Goal: Task Accomplishment & Management: Complete application form

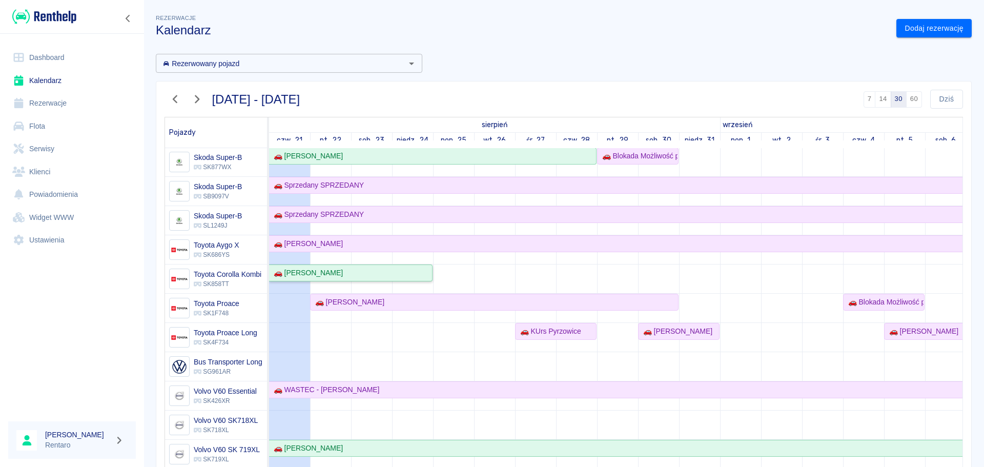
click at [323, 267] on div "🚗 [PERSON_NAME]" at bounding box center [306, 272] width 73 height 11
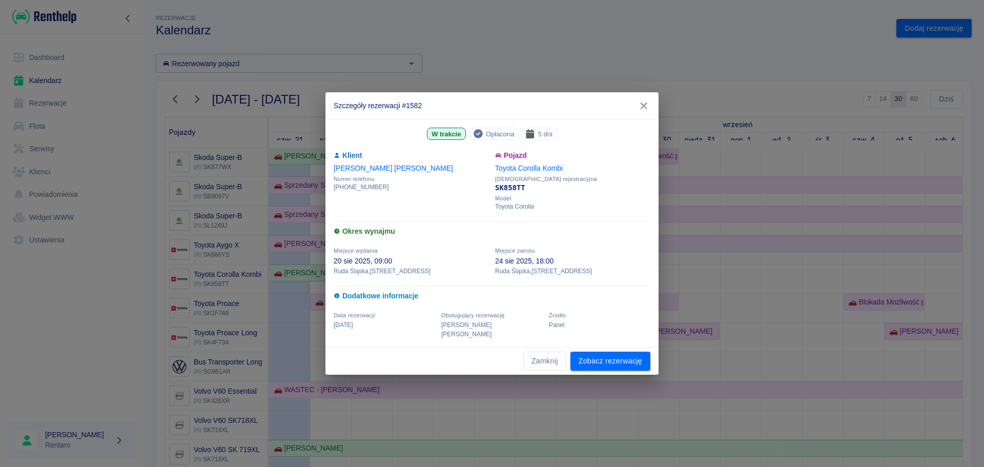
click at [645, 110] on icon "button" at bounding box center [643, 105] width 13 height 11
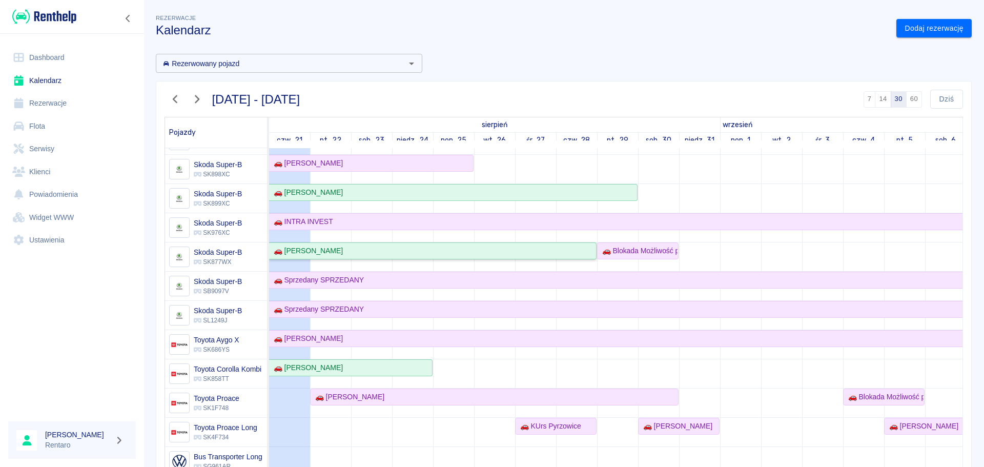
click at [309, 249] on div "🚗 [PERSON_NAME]" at bounding box center [306, 250] width 73 height 11
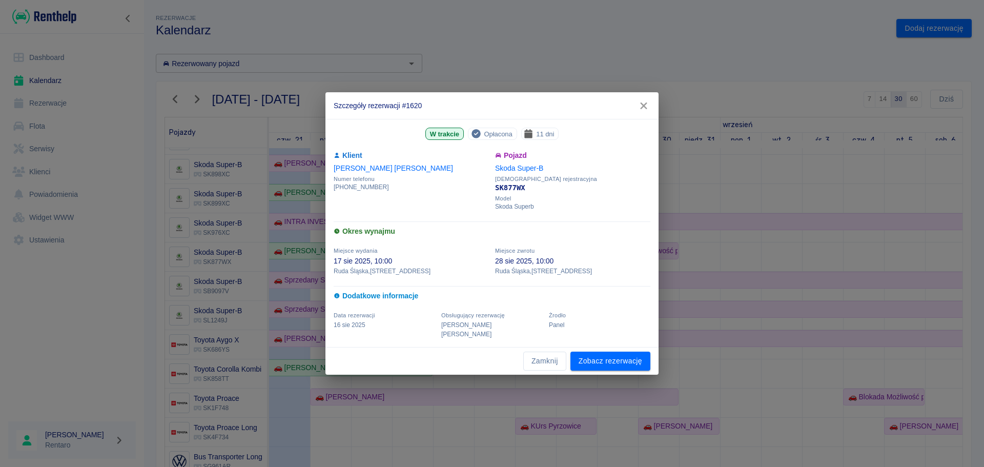
drag, startPoint x: 640, startPoint y: 112, endPoint x: 357, endPoint y: 226, distance: 305.6
click at [641, 111] on icon "button" at bounding box center [643, 105] width 13 height 11
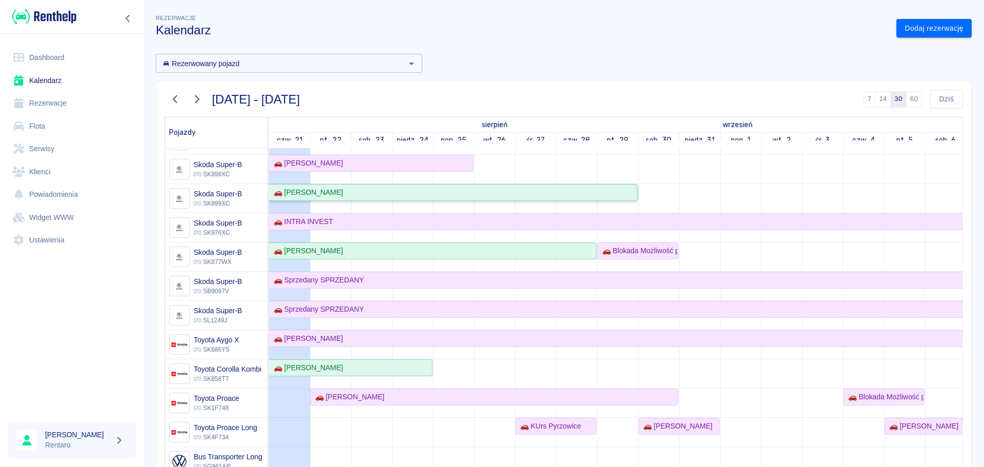
click at [310, 191] on div "🚗 [PERSON_NAME]" at bounding box center [306, 192] width 73 height 11
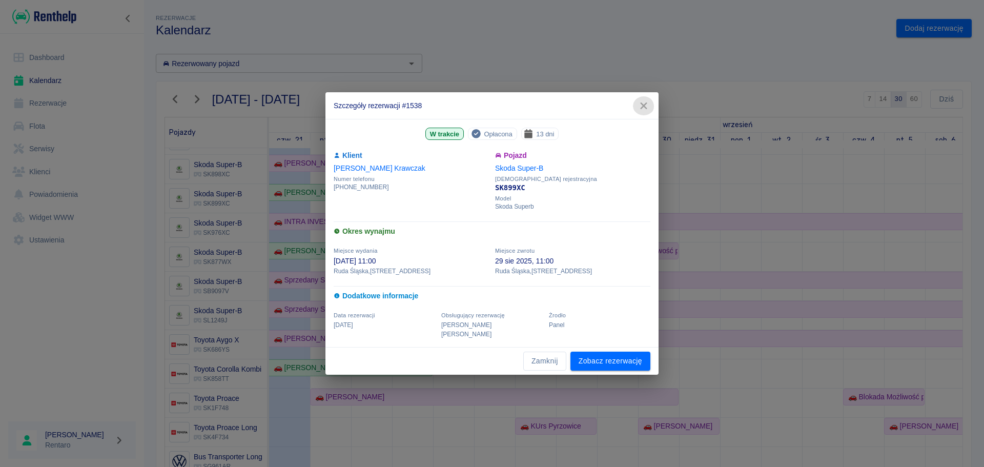
click at [649, 102] on button "button" at bounding box center [644, 105] width 22 height 19
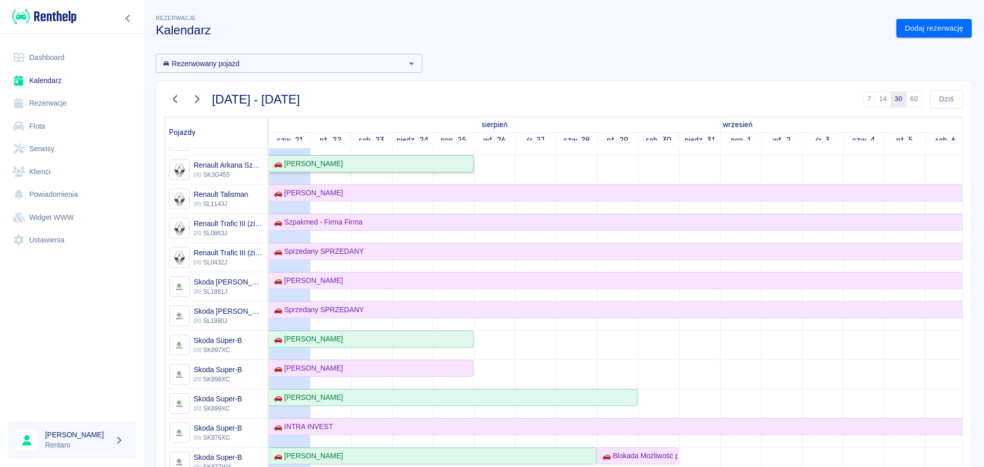
click at [314, 164] on div "🚗 [PERSON_NAME]" at bounding box center [306, 163] width 73 height 11
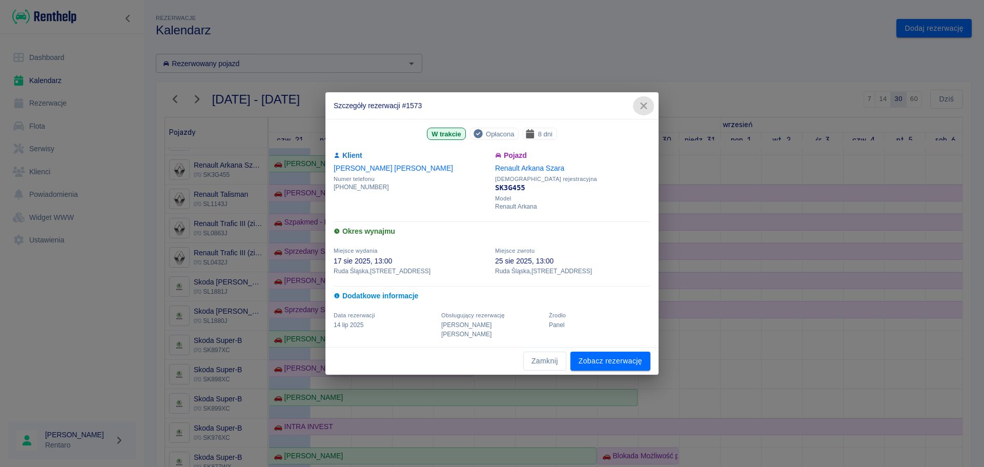
click at [641, 110] on icon "button" at bounding box center [643, 105] width 13 height 11
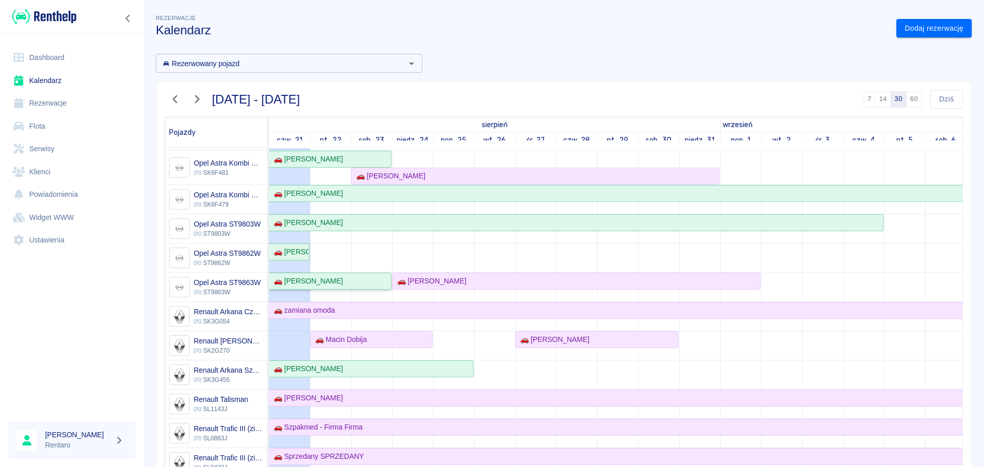
click at [311, 285] on div "🚗 [PERSON_NAME]" at bounding box center [306, 281] width 73 height 11
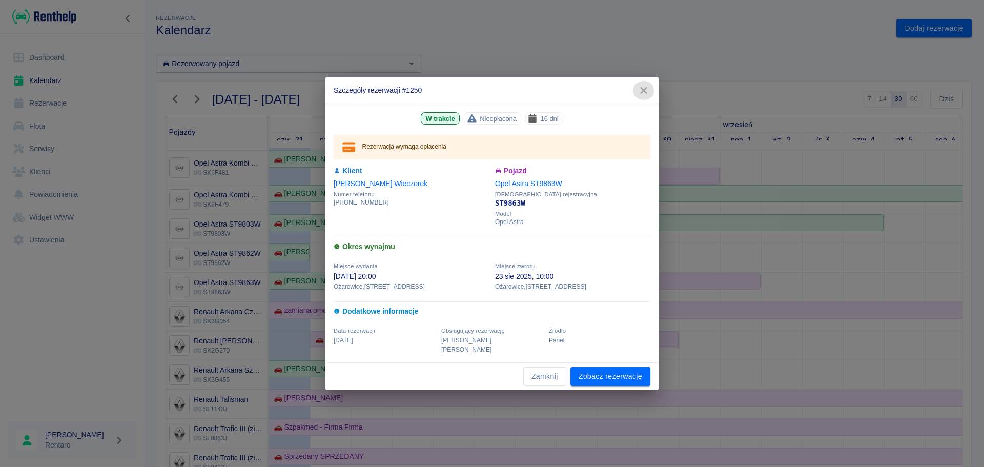
click at [644, 94] on icon "button" at bounding box center [643, 90] width 7 height 7
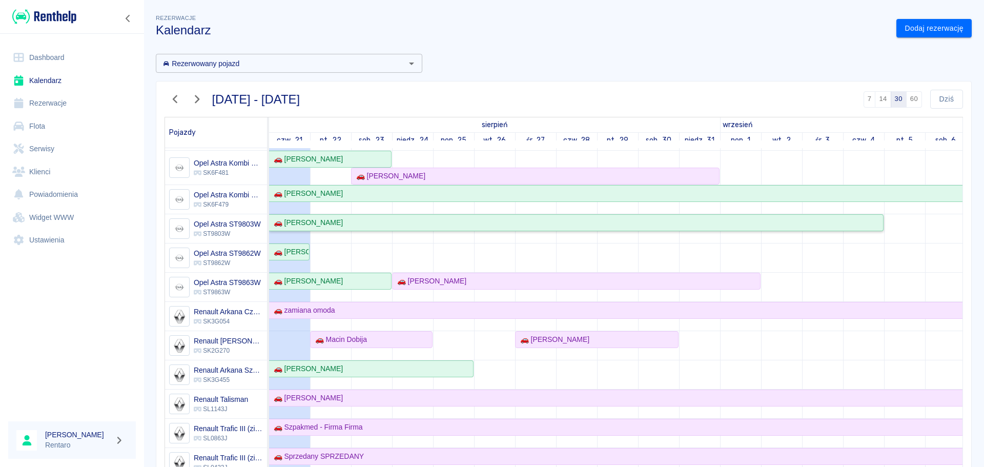
click at [294, 221] on div "🚗 [PERSON_NAME]" at bounding box center [306, 222] width 73 height 11
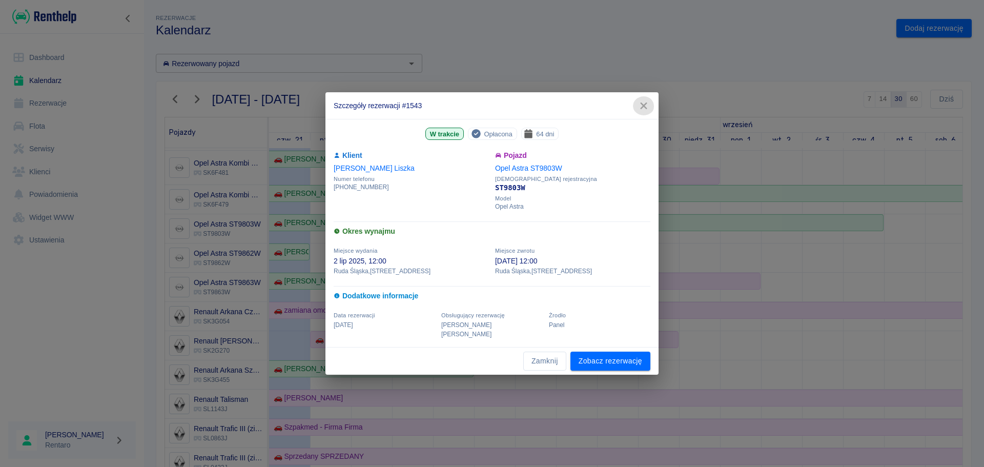
click at [637, 108] on icon "button" at bounding box center [643, 105] width 13 height 11
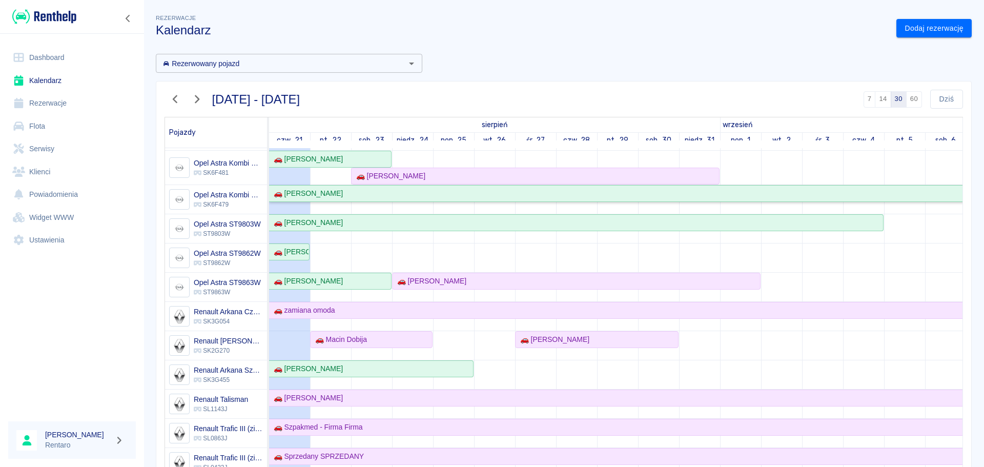
click at [316, 195] on div "🚗 [PERSON_NAME]" at bounding box center [306, 193] width 73 height 11
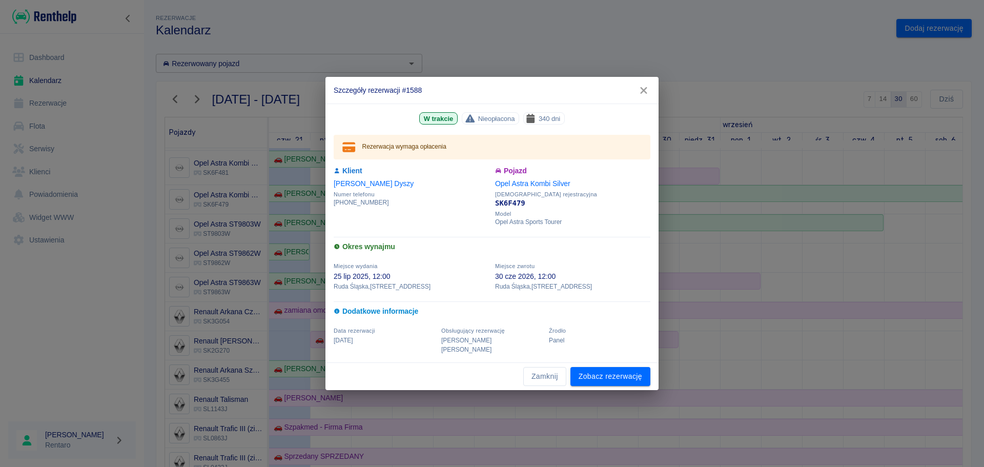
click at [650, 100] on button "button" at bounding box center [644, 90] width 22 height 19
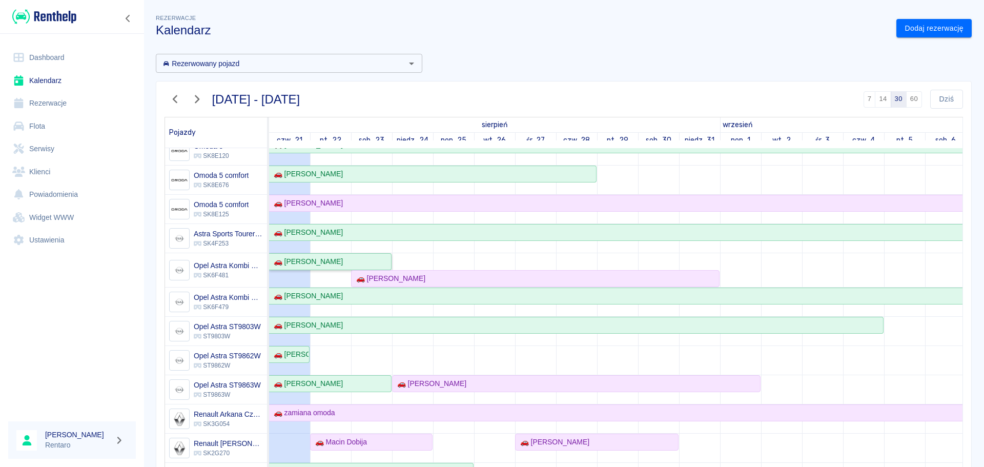
click at [333, 256] on link "🚗 [PERSON_NAME]" at bounding box center [330, 261] width 122 height 17
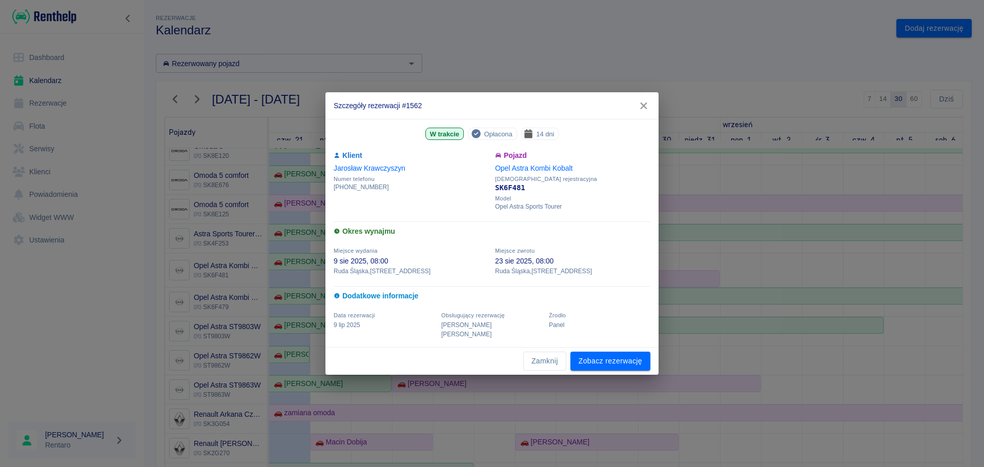
click at [638, 108] on icon "button" at bounding box center [643, 105] width 13 height 11
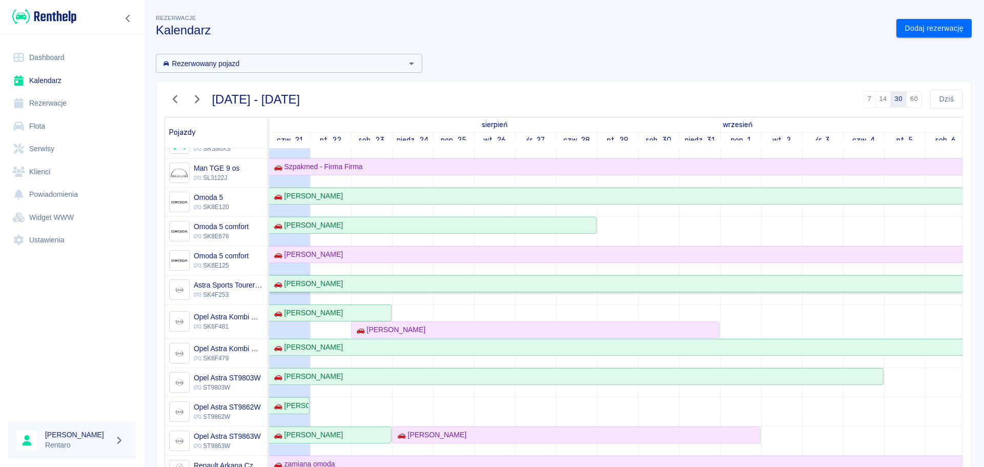
click at [324, 279] on div "🚗 [PERSON_NAME]" at bounding box center [306, 283] width 73 height 11
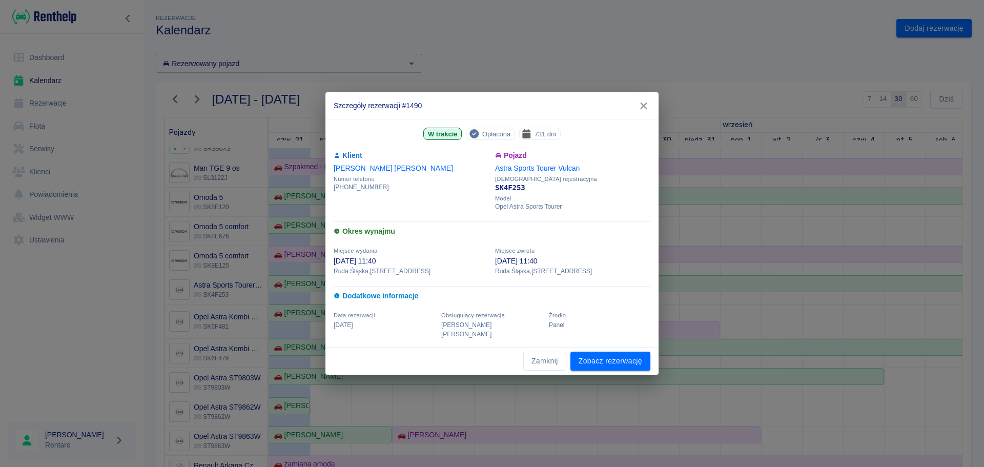
click at [651, 111] on button "button" at bounding box center [644, 105] width 22 height 19
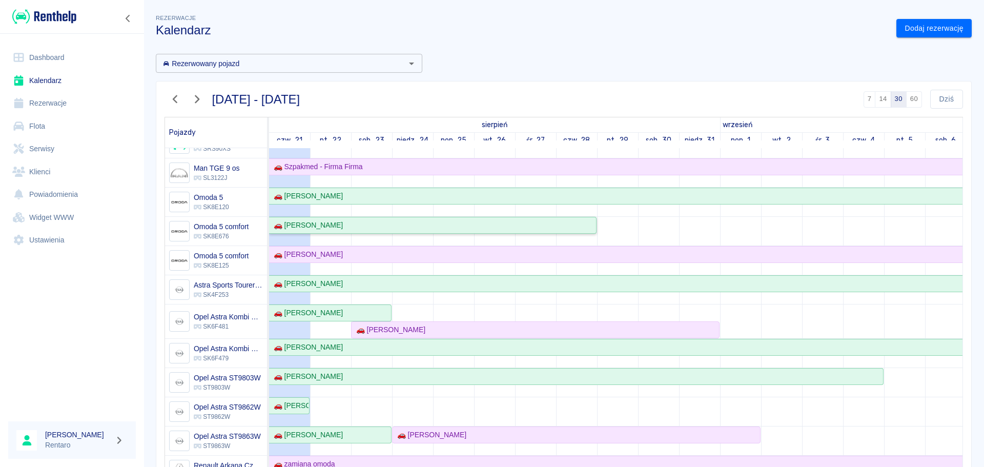
click at [304, 221] on div "🚗 [PERSON_NAME]" at bounding box center [306, 225] width 73 height 11
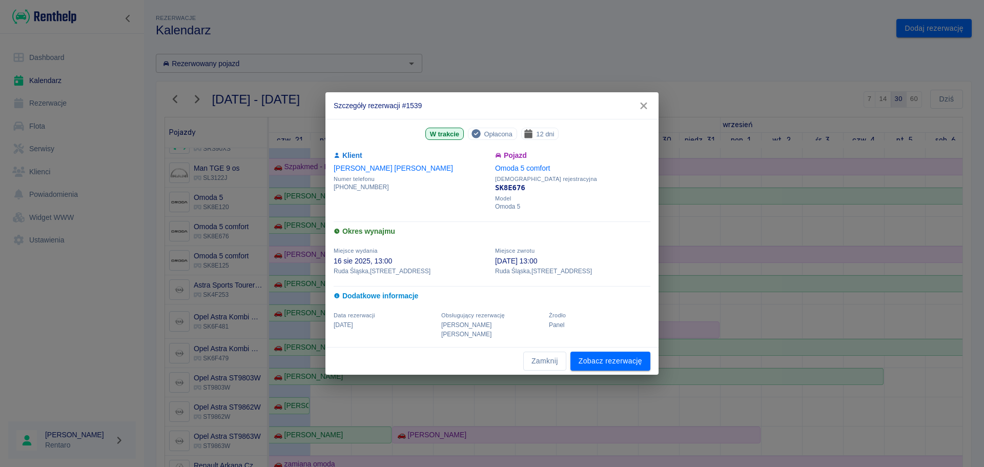
click at [639, 111] on icon "button" at bounding box center [643, 105] width 13 height 11
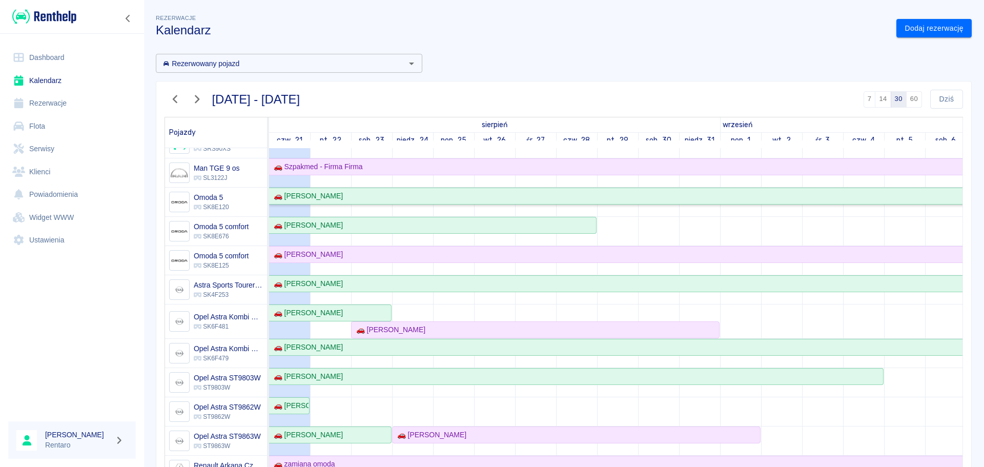
click at [344, 203] on link "🚗 [PERSON_NAME]" at bounding box center [884, 196] width 1230 height 17
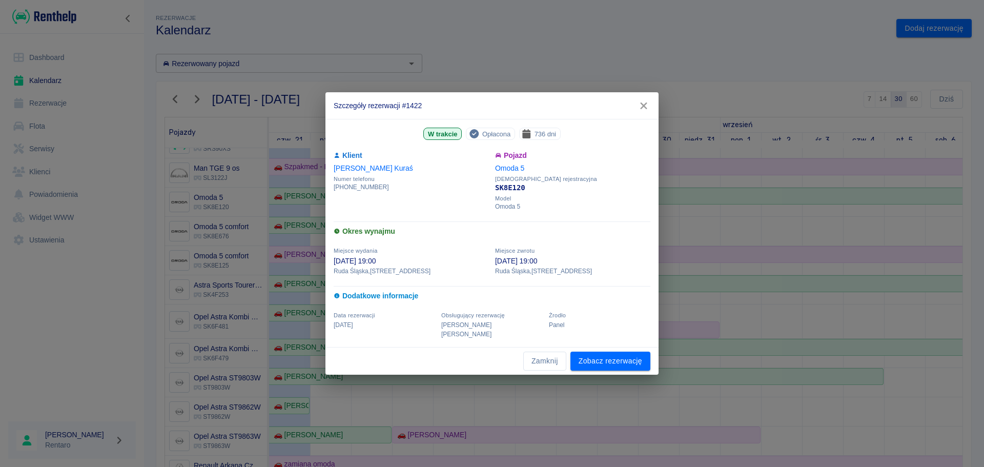
click at [646, 111] on icon "button" at bounding box center [643, 105] width 13 height 11
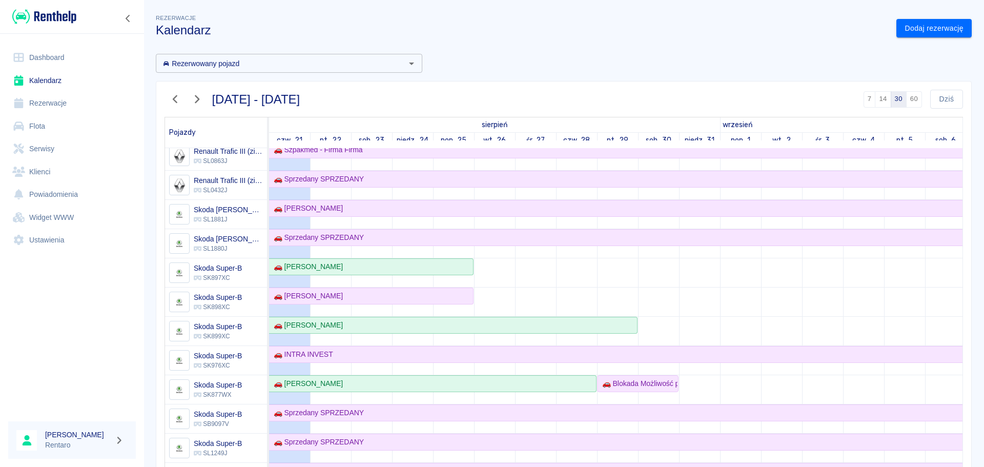
scroll to position [564, 0]
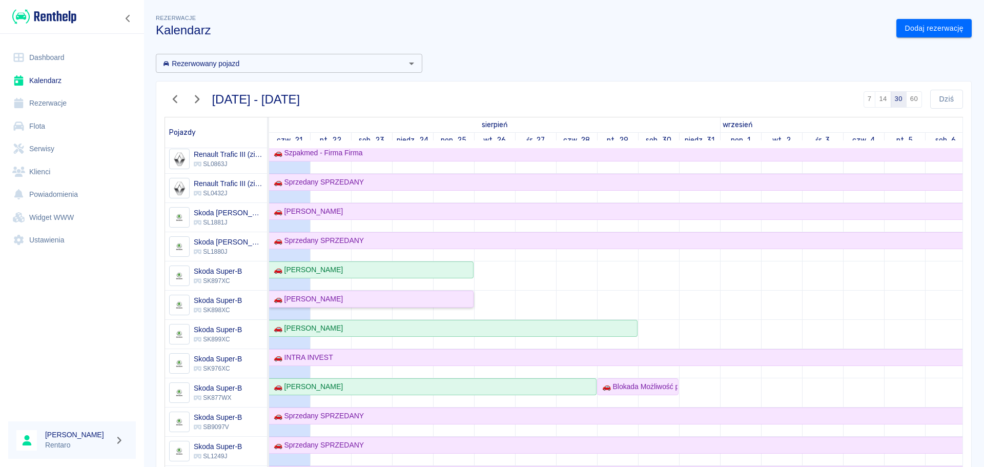
click at [463, 306] on link "🚗 [PERSON_NAME]" at bounding box center [371, 299] width 204 height 17
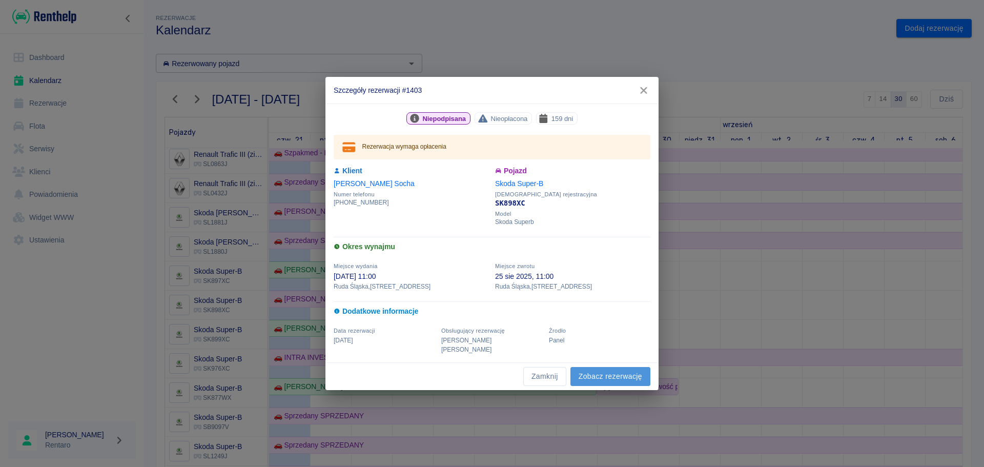
click at [594, 379] on link "Zobacz rezerwację" at bounding box center [610, 376] width 80 height 19
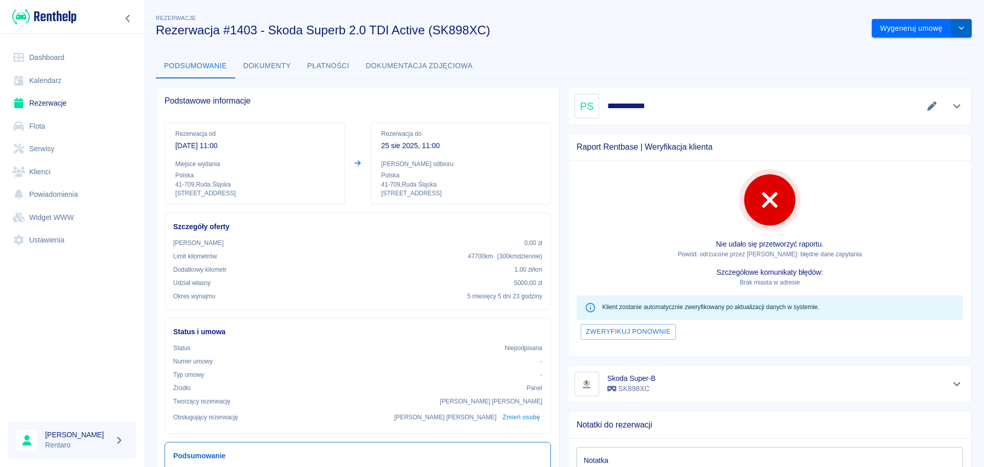
click at [960, 31] on button "drop-down" at bounding box center [961, 28] width 20 height 19
click at [927, 48] on li "Modyfikuj rezerwację" at bounding box center [914, 50] width 83 height 17
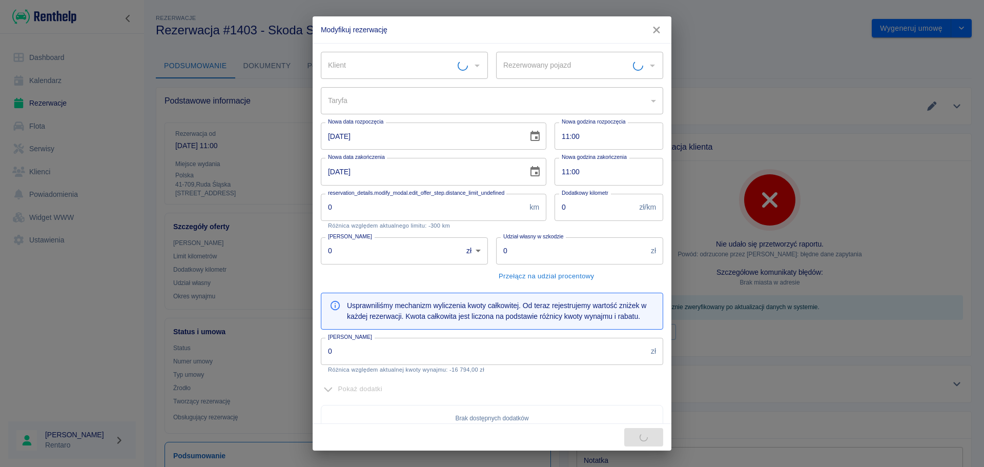
type input "Skoda Super-B - SK898XC"
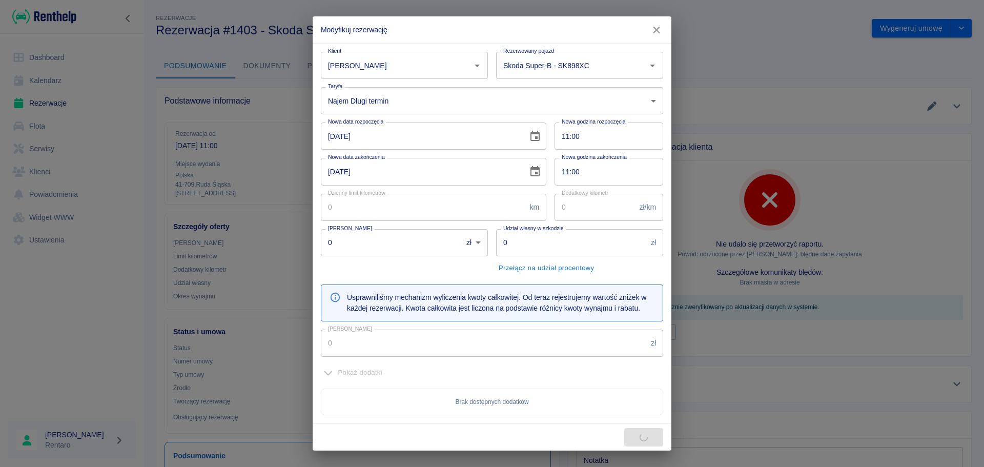
type input "Paweł Socha"
type input "100"
type input "1"
type input "5000"
type input "16794"
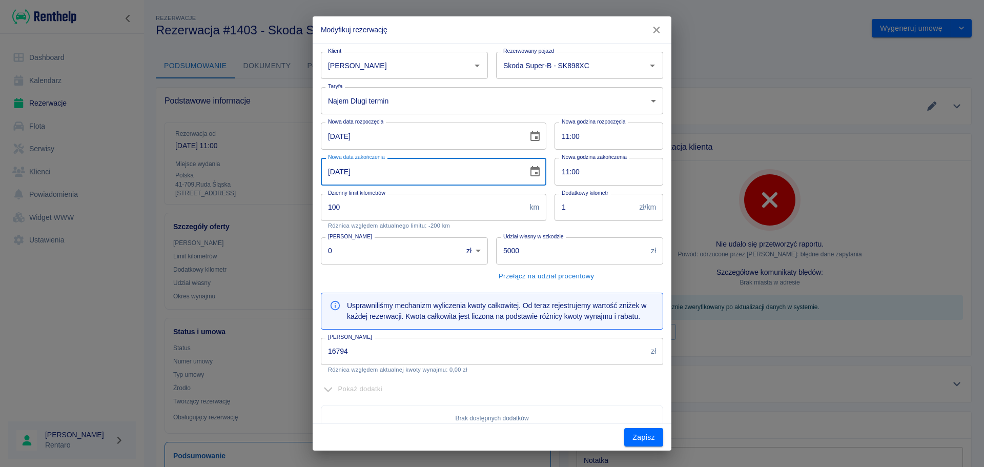
click at [450, 175] on input "25-08-2025" at bounding box center [421, 171] width 200 height 27
click at [534, 174] on icon "Choose date, selected date is 25 sie 2025" at bounding box center [534, 171] width 9 height 10
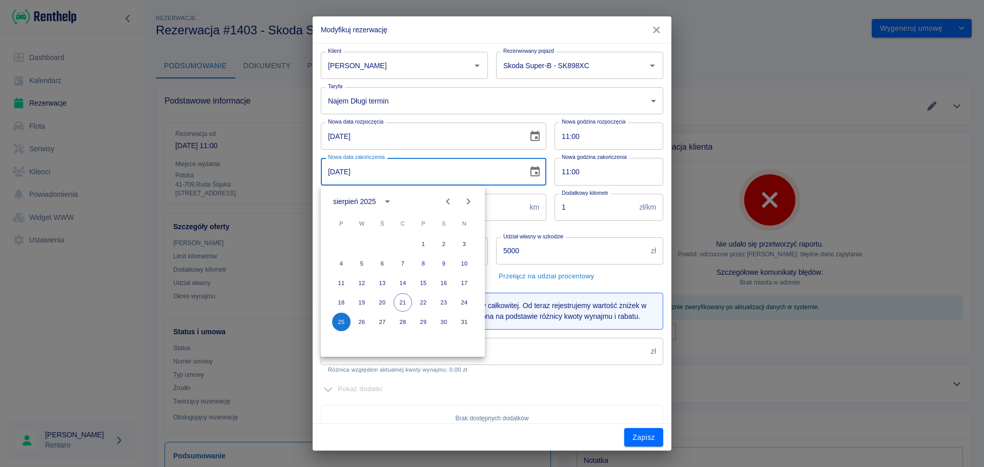
click at [463, 203] on icon "Next month" at bounding box center [468, 201] width 12 height 12
click at [366, 323] on button "30" at bounding box center [362, 322] width 18 height 18
type input "30-09-2025"
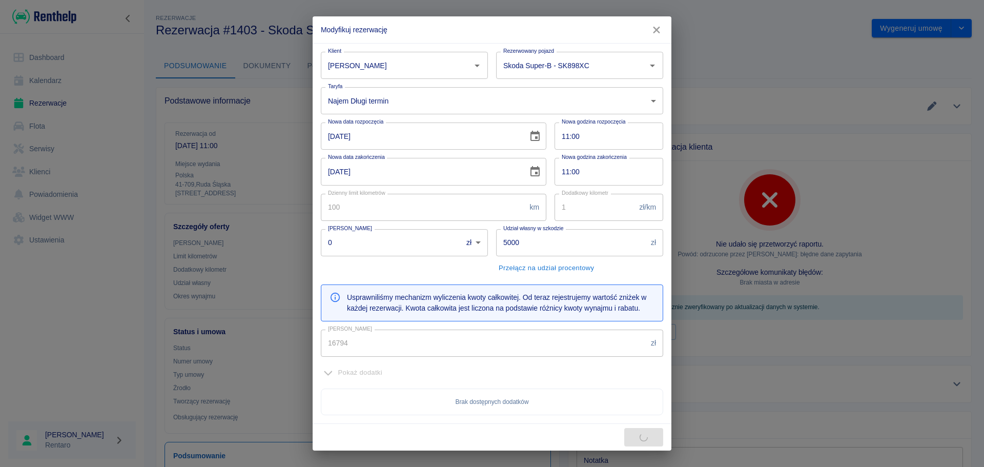
type input "19593"
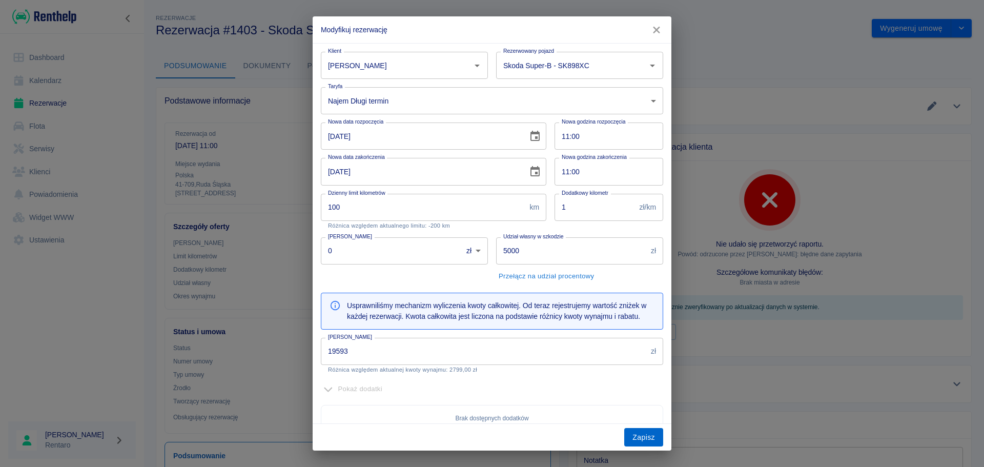
click at [630, 444] on button "Zapisz" at bounding box center [643, 437] width 39 height 19
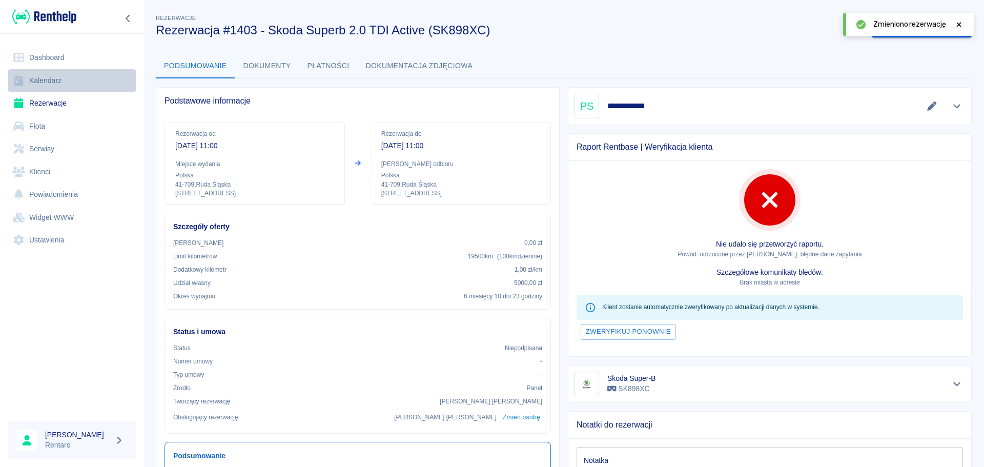
click at [60, 75] on link "Kalendarz" at bounding box center [72, 80] width 128 height 23
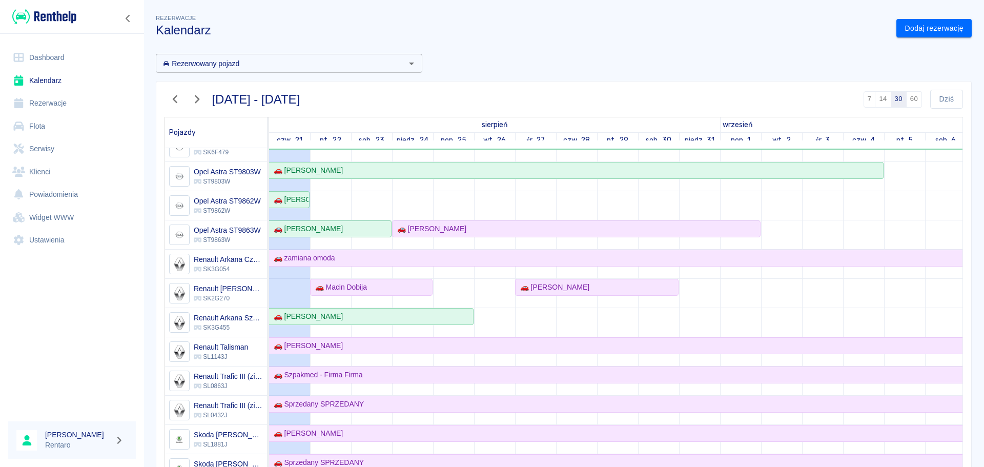
scroll to position [410, 0]
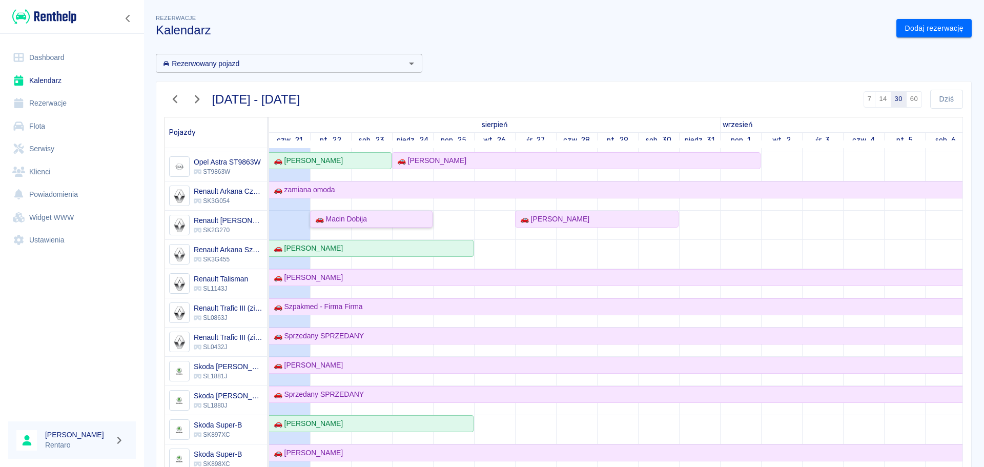
click at [378, 216] on div "🚗 Macin Dobija" at bounding box center [371, 219] width 120 height 11
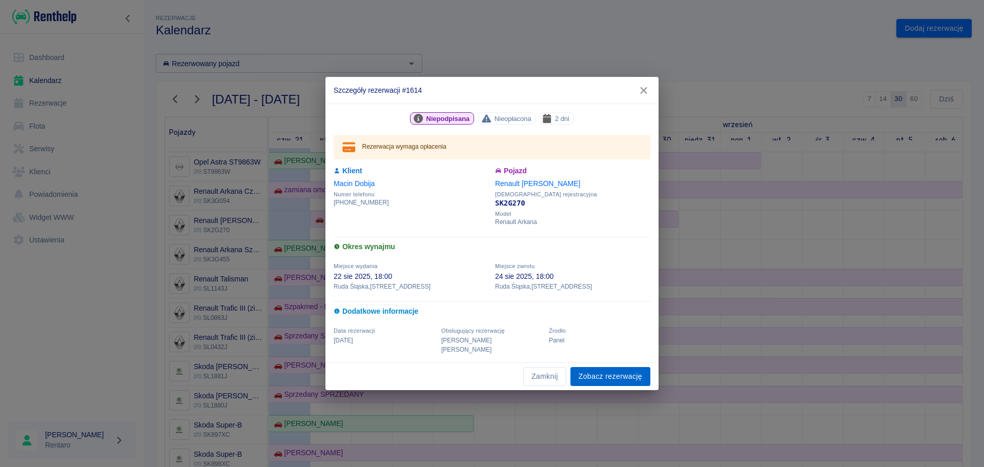
click at [612, 376] on link "Zobacz rezerwację" at bounding box center [610, 376] width 80 height 19
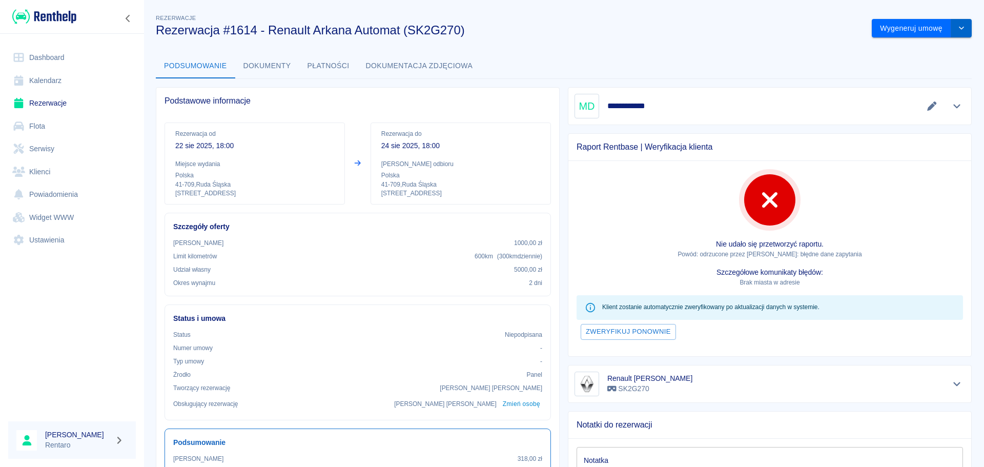
click at [957, 25] on icon "drop-down" at bounding box center [961, 28] width 8 height 7
click at [914, 55] on li "Modyfikuj rezerwację" at bounding box center [914, 50] width 83 height 17
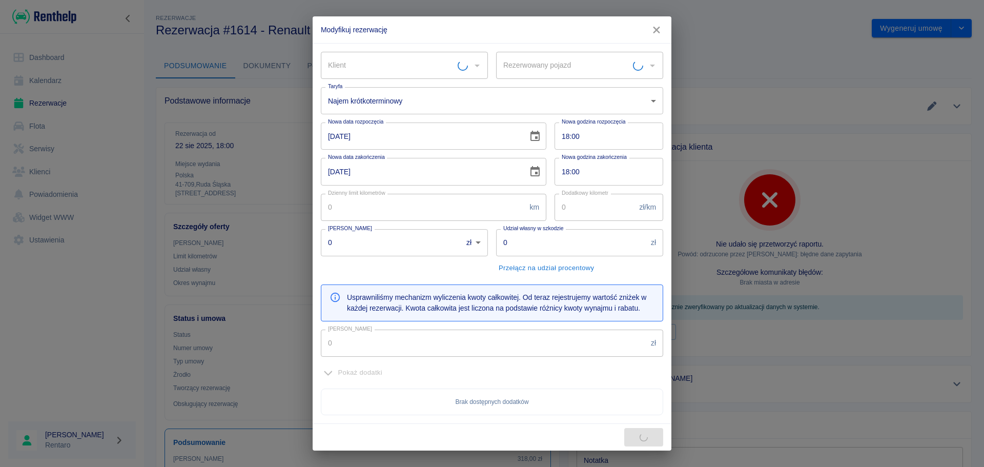
type input "Macin Dobija"
type input "Renault Arkana Morski - SK2G270"
type input "300"
type input "1000"
type input "5000"
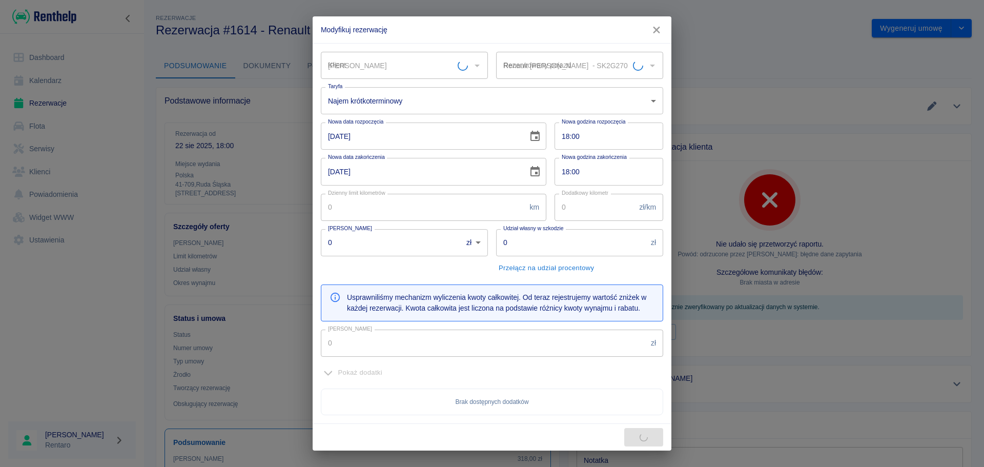
type input "318"
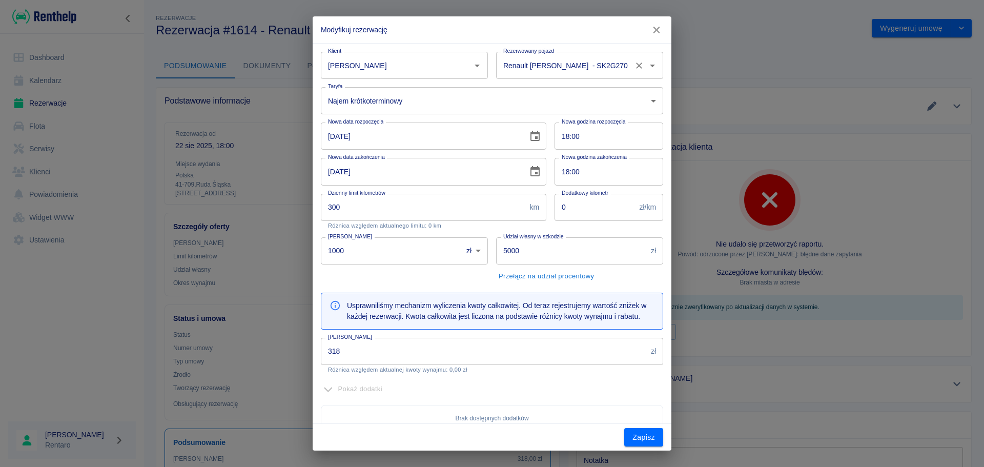
click at [538, 65] on input "Renault Arkana Morski - SK2G270" at bounding box center [565, 65] width 129 height 18
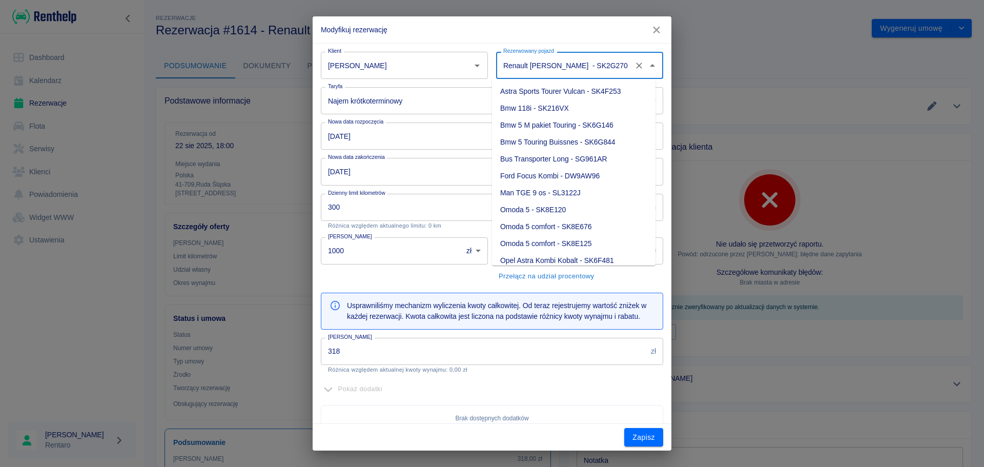
scroll to position [105, 0]
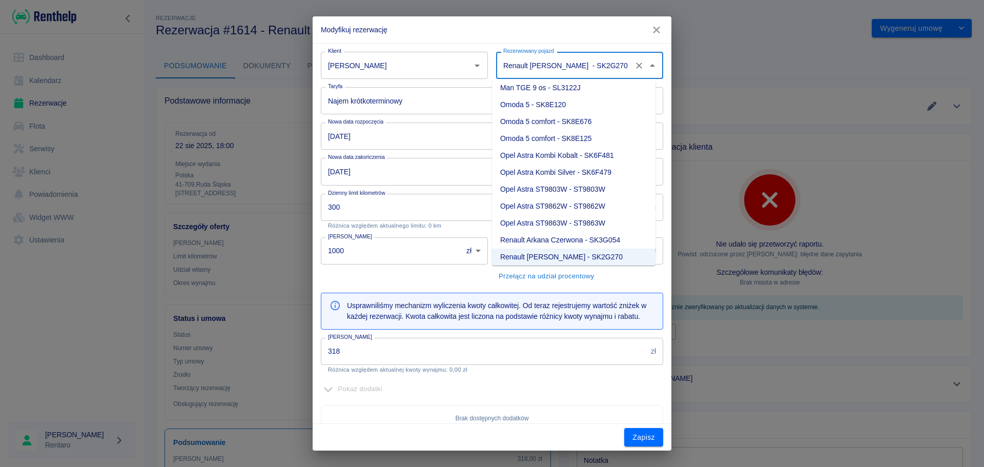
click at [560, 212] on li "Opel Astra ST9862W - ST9862W" at bounding box center [573, 206] width 163 height 17
type input "Opel Astra ST9862W - ST9862W"
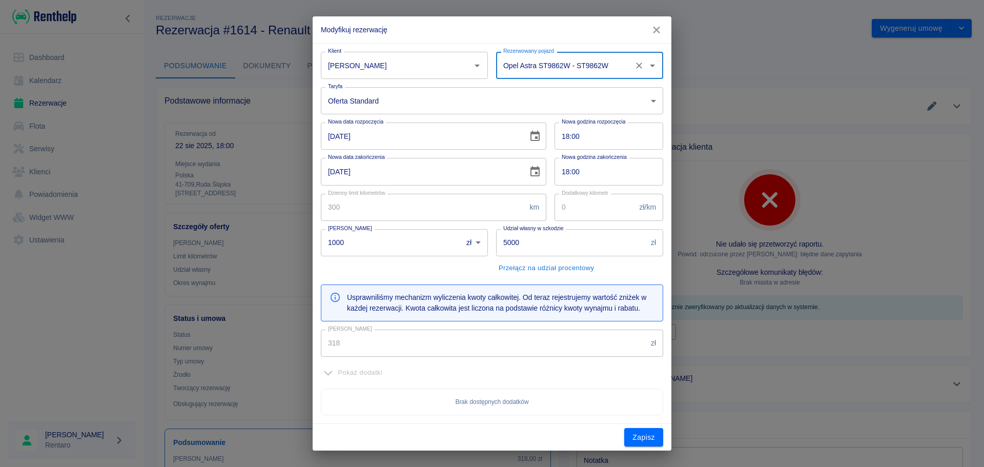
type input "524602d3-b624-4513-b17c-f717f32808ee"
type input "270"
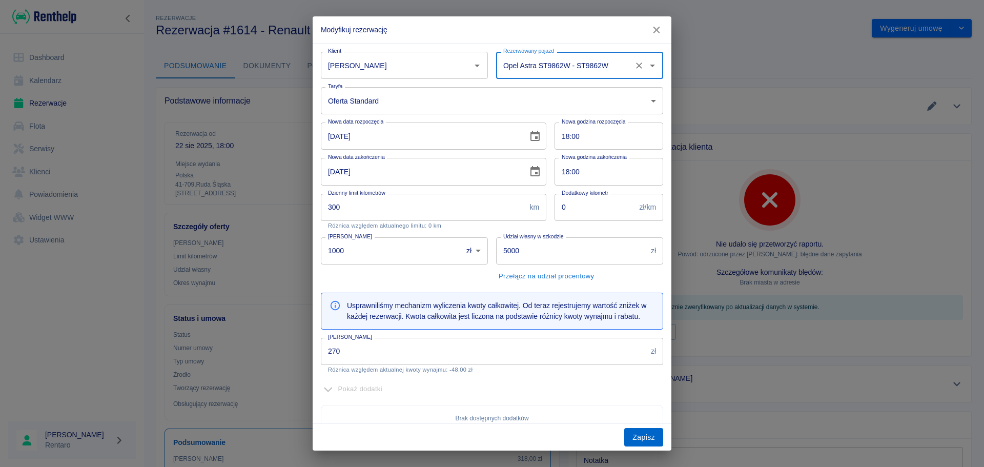
click at [641, 435] on button "Zapisz" at bounding box center [643, 437] width 39 height 19
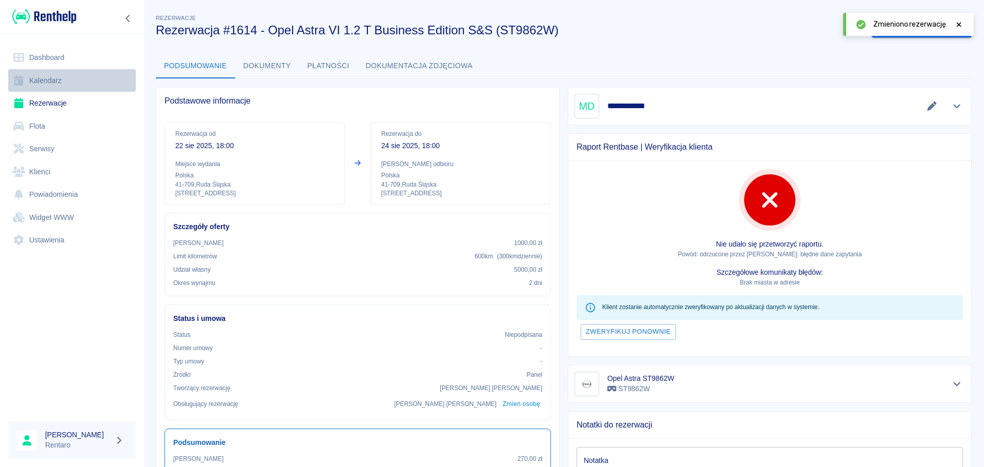
click at [48, 83] on link "Kalendarz" at bounding box center [72, 80] width 128 height 23
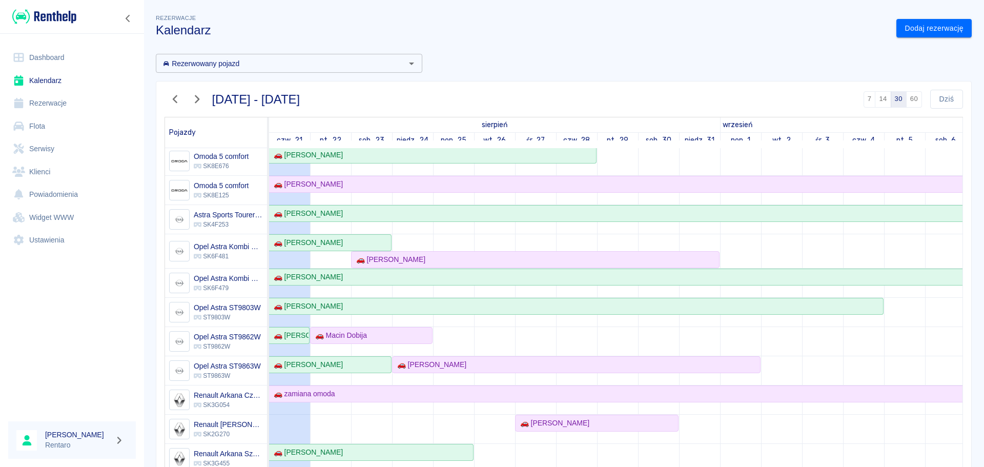
scroll to position [205, 0]
click at [372, 310] on div "🚗 [PERSON_NAME]" at bounding box center [576, 307] width 613 height 11
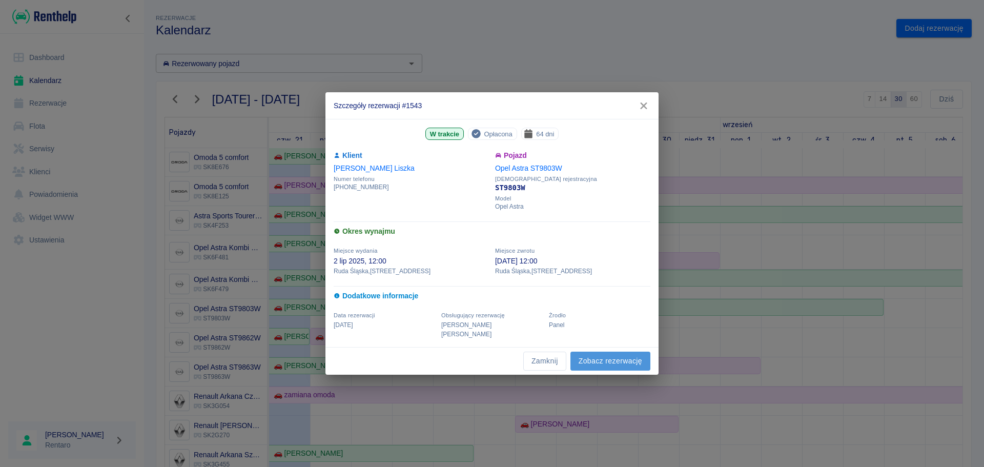
click at [588, 361] on link "Zobacz rezerwację" at bounding box center [610, 361] width 80 height 19
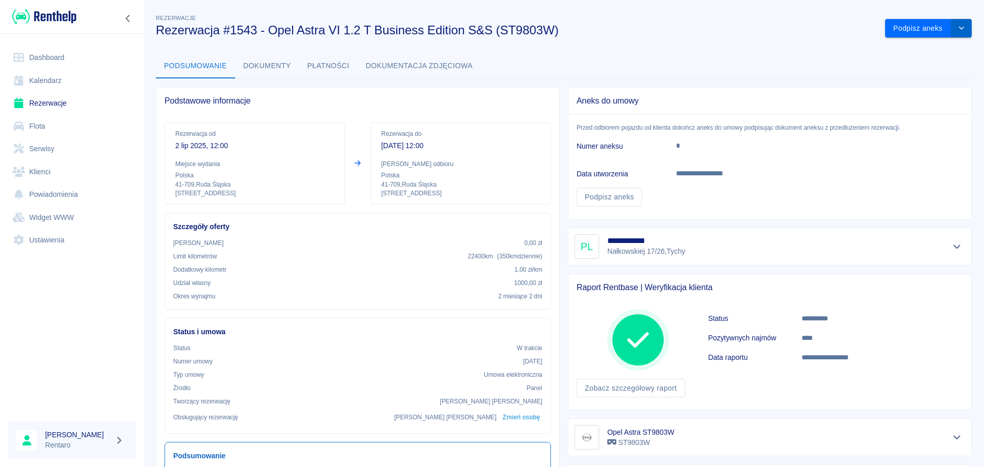
click at [957, 31] on button "drop-down" at bounding box center [961, 28] width 20 height 19
click at [932, 49] on li "Przedłuż rezerwację" at bounding box center [920, 50] width 80 height 17
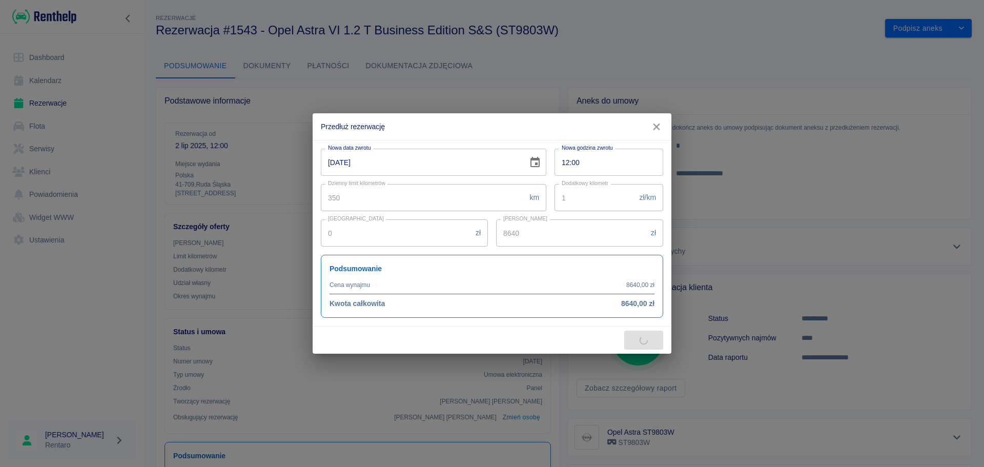
type input "300"
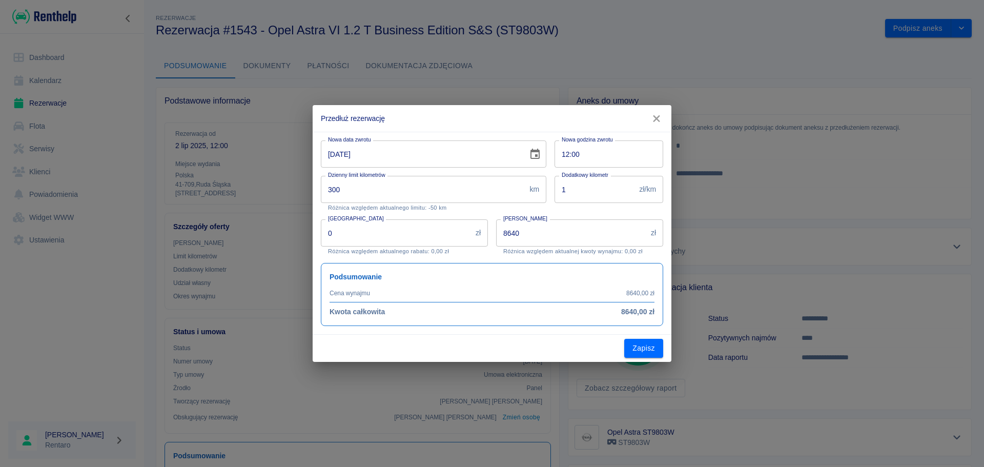
click at [540, 155] on icon "Choose date, selected date is 4 wrz 2025" at bounding box center [534, 154] width 9 height 10
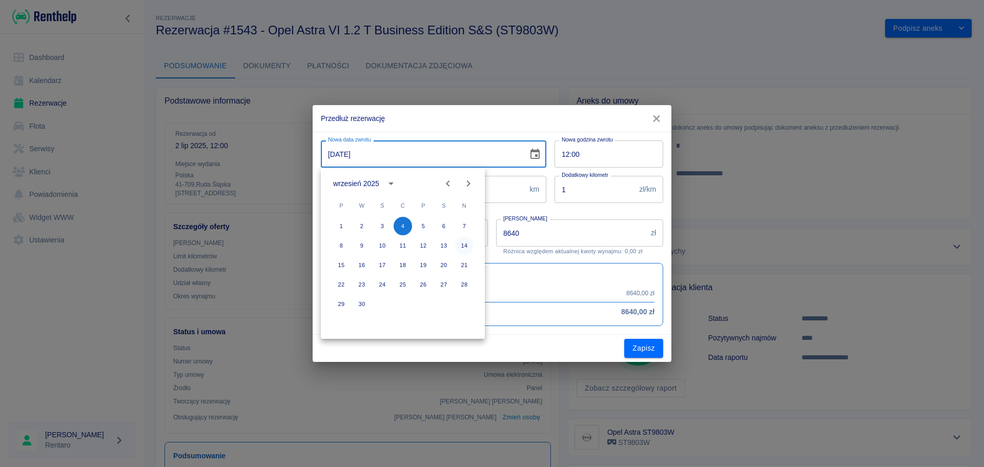
click at [463, 246] on button "14" at bounding box center [464, 245] width 18 height 18
type input "14-09-2025"
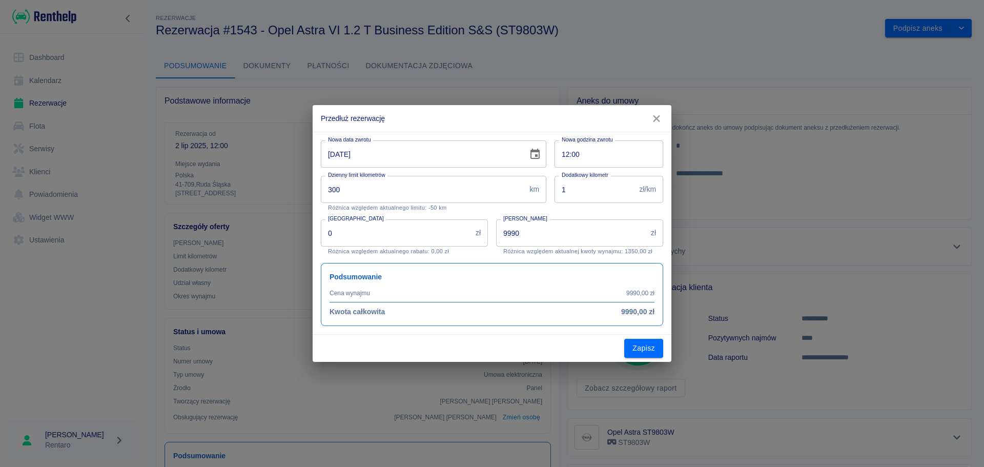
click at [554, 232] on input "9990" at bounding box center [571, 232] width 151 height 27
click at [554, 231] on input "9990" at bounding box center [571, 232] width 151 height 27
type input "0"
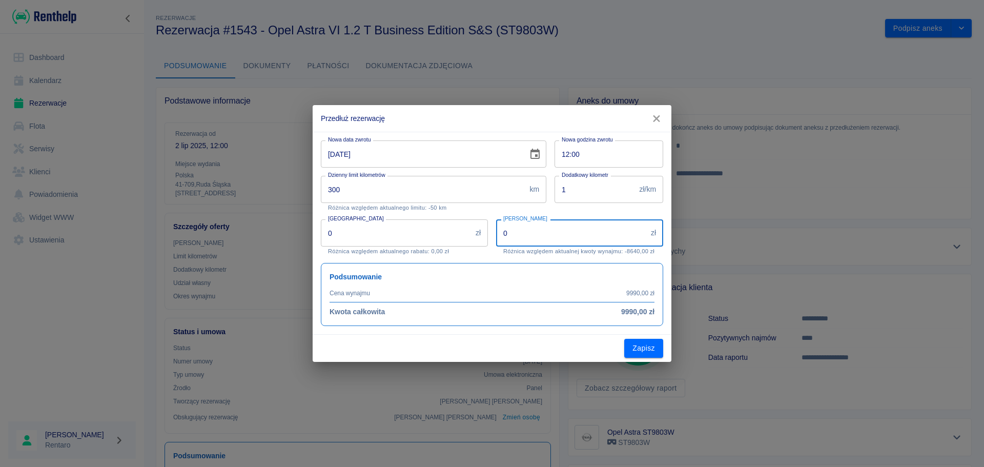
click at [644, 341] on button "Zapisz" at bounding box center [643, 348] width 39 height 19
click at [551, 233] on input "0" at bounding box center [571, 232] width 151 height 27
click at [549, 232] on input "0" at bounding box center [571, 232] width 151 height 27
click at [548, 232] on input "0" at bounding box center [571, 232] width 151 height 27
click at [538, 152] on icon "Choose date, selected date is 14 wrz 2025" at bounding box center [535, 154] width 12 height 12
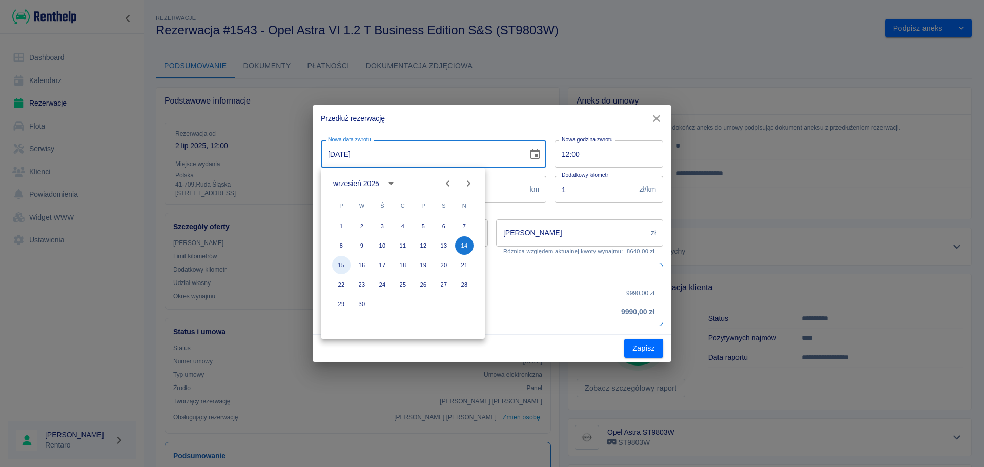
click at [345, 263] on button "15" at bounding box center [341, 265] width 18 height 18
type input "15-09-2025"
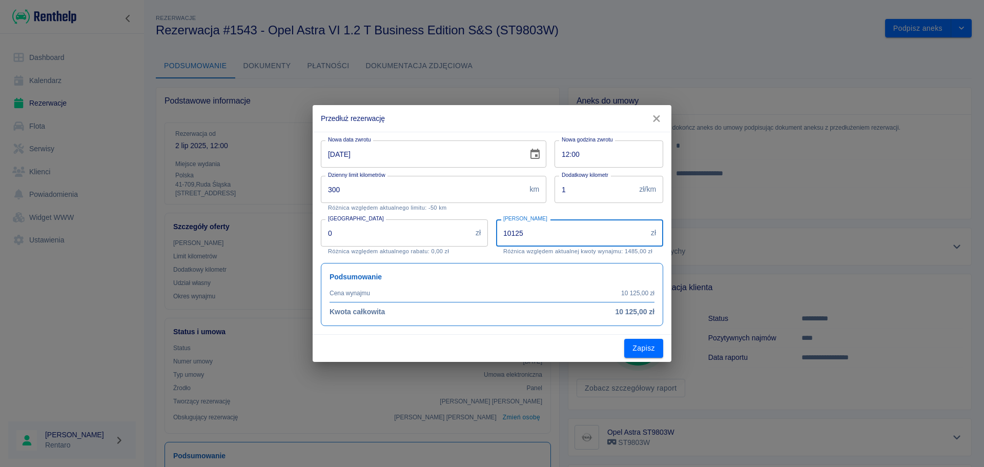
click at [572, 238] on input "10125" at bounding box center [571, 232] width 151 height 27
click at [571, 236] on input "10125" at bounding box center [571, 232] width 151 height 27
click at [640, 348] on button "Zapisz" at bounding box center [643, 348] width 39 height 19
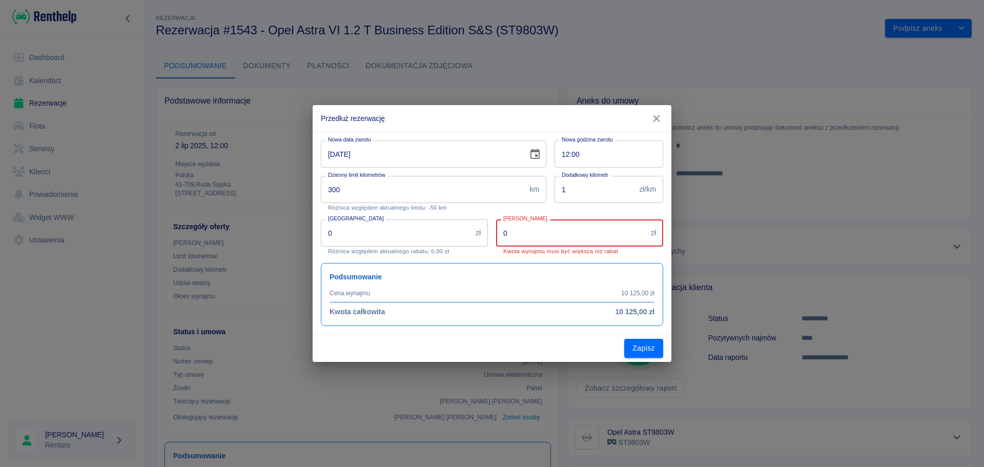
click at [553, 232] on input "0" at bounding box center [571, 232] width 151 height 27
click at [552, 232] on input "0" at bounding box center [571, 232] width 151 height 27
type input "1"
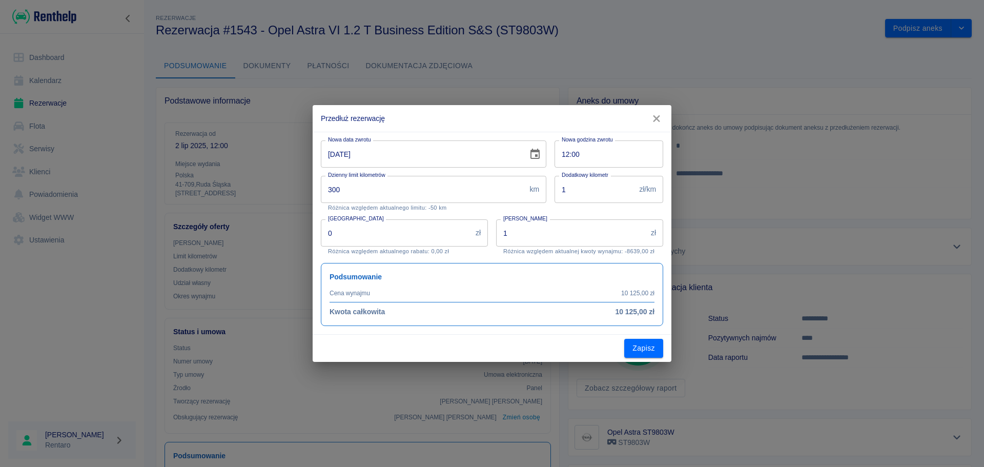
click at [640, 355] on button "Zapisz" at bounding box center [643, 348] width 39 height 19
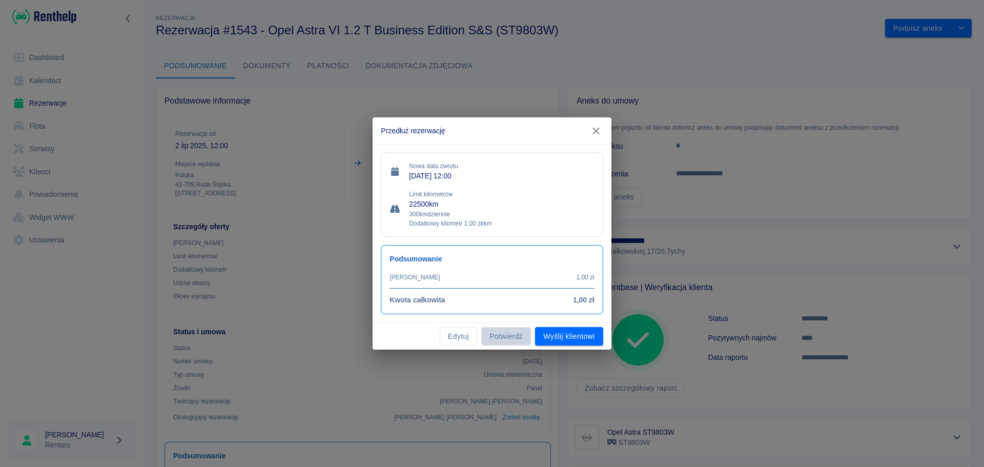
drag, startPoint x: 520, startPoint y: 338, endPoint x: 514, endPoint y: 342, distance: 6.9
click at [519, 338] on button "Potwierdź" at bounding box center [506, 336] width 50 height 19
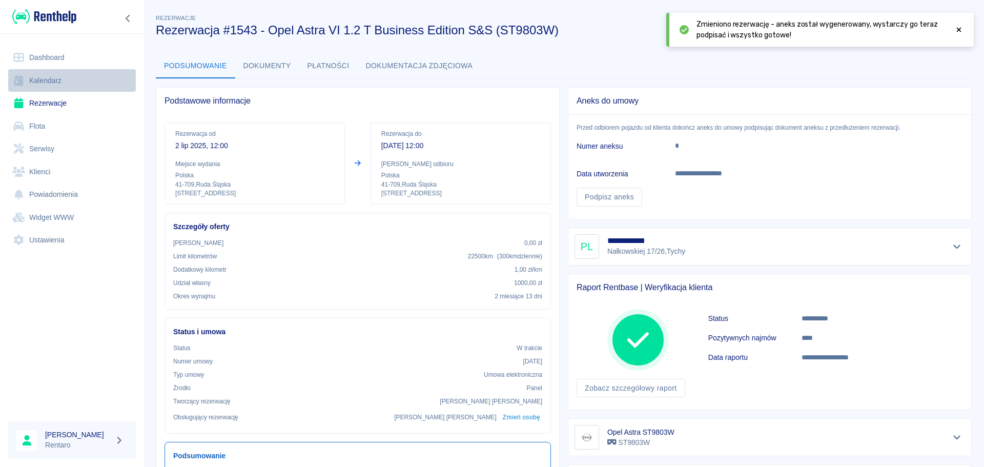
click at [55, 77] on link "Kalendarz" at bounding box center [72, 80] width 128 height 23
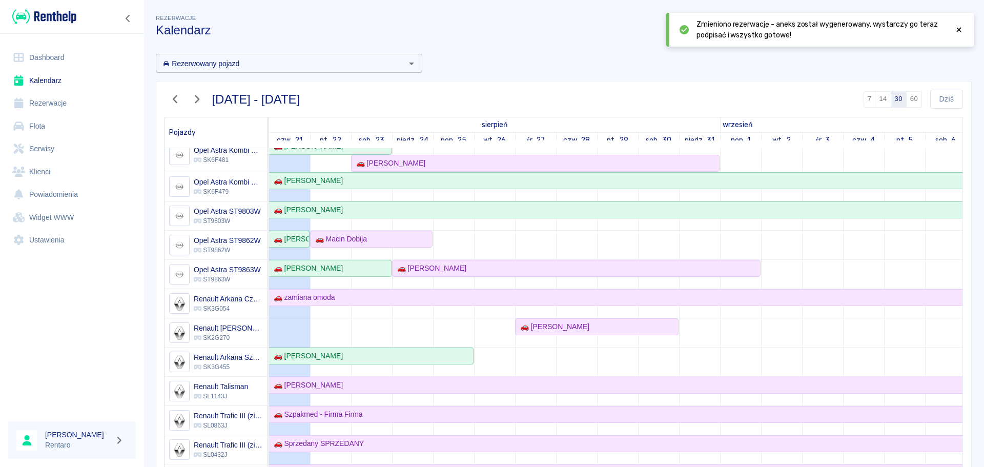
scroll to position [410, 0]
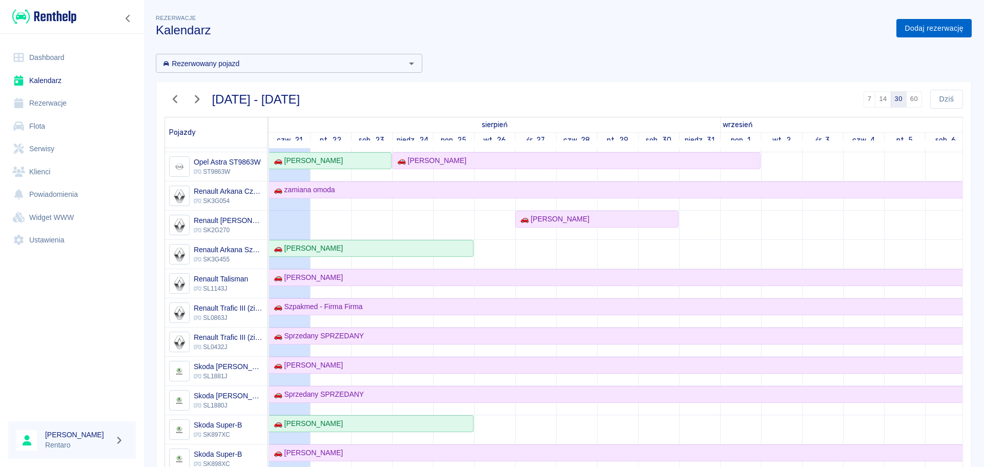
click at [902, 26] on link "Dodaj rezerwację" at bounding box center [933, 28] width 75 height 19
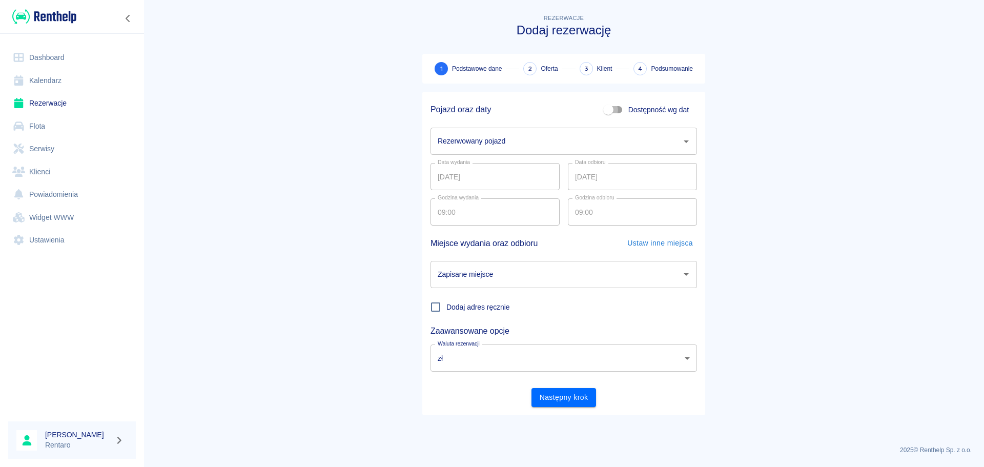
click at [599, 116] on input "Dostępność wg dat" at bounding box center [608, 109] width 58 height 19
checkbox input "true"
click at [501, 139] on input "[DATE]" at bounding box center [494, 141] width 129 height 27
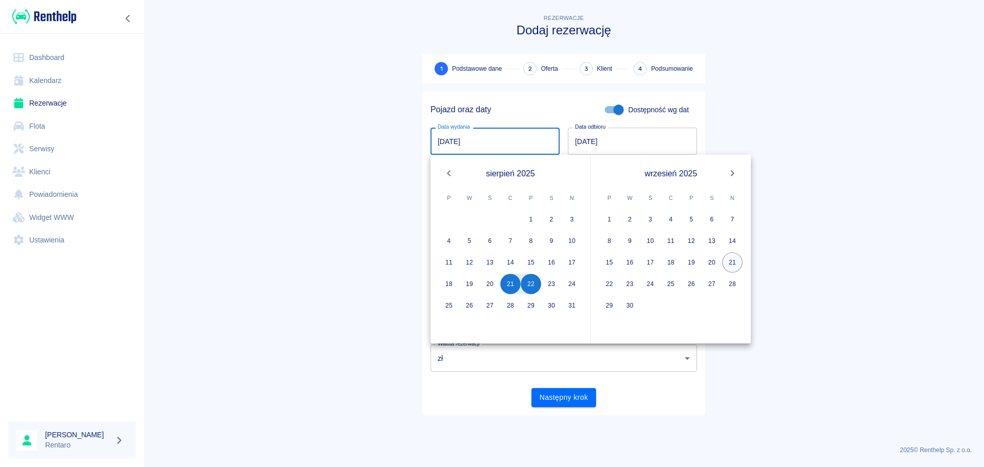
click at [732, 261] on button "21" at bounding box center [732, 262] width 20 height 20
type input "21.09.2025"
type input "DD.MM.YYYY"
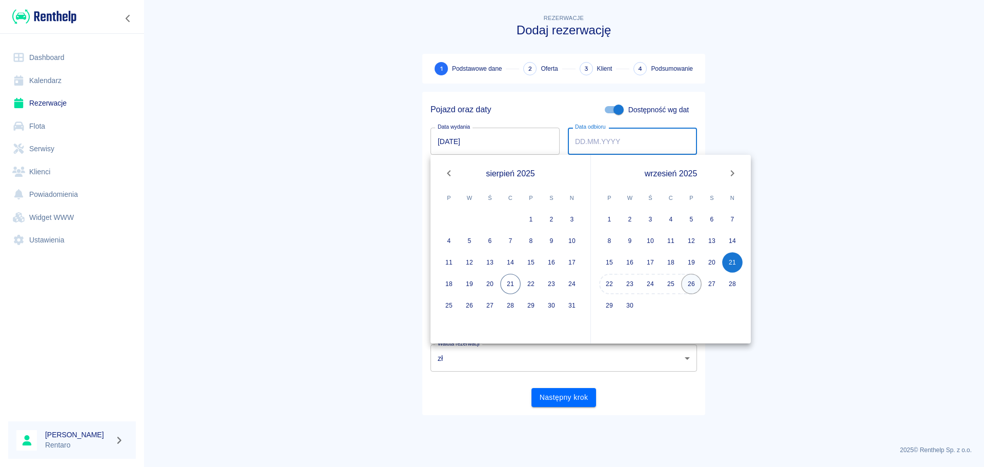
click at [694, 288] on button "26" at bounding box center [691, 284] width 20 height 20
type input "26.09.2025"
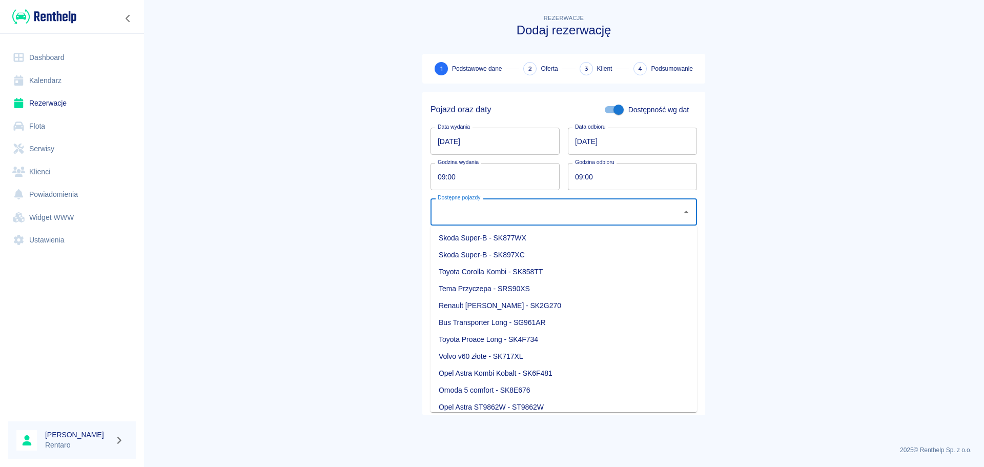
click at [529, 214] on input "Dostępne pojazdy" at bounding box center [556, 212] width 242 height 18
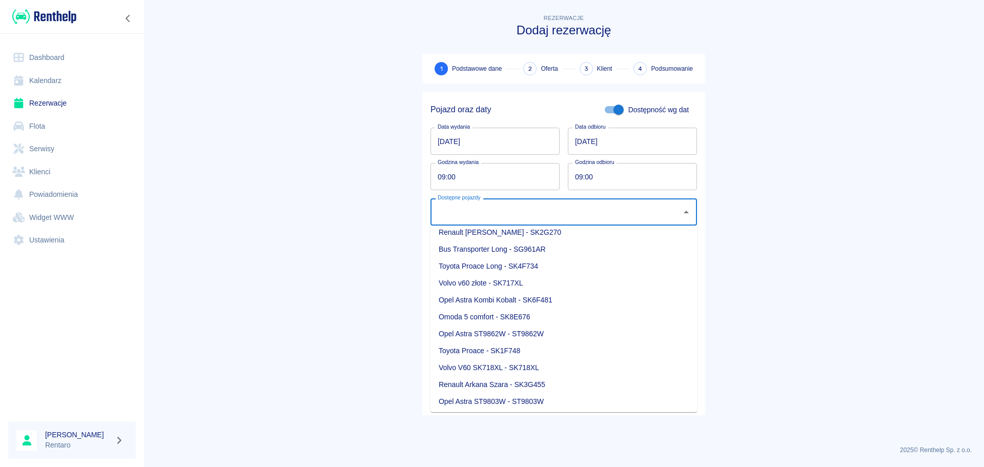
scroll to position [75, 0]
click at [498, 384] on li "Renault Arkana Szara - SK3G455" at bounding box center [563, 382] width 266 height 17
type input "Renault Arkana Szara - SK3G455"
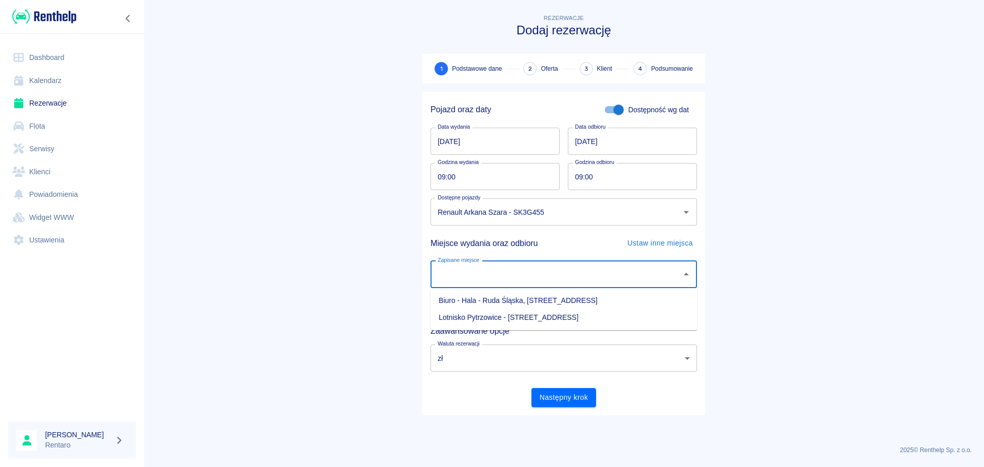
click at [529, 268] on input "Zapisane miejsce" at bounding box center [556, 274] width 242 height 18
click at [556, 304] on li "Biuro - Hala - Ruda Śląska, Zabrzańska 9" at bounding box center [563, 300] width 266 height 17
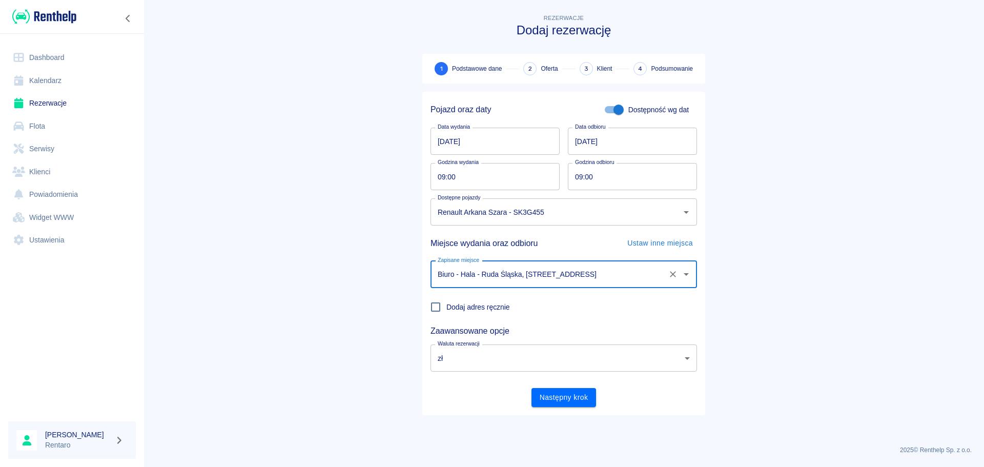
click at [637, 283] on div "Biuro - Hala - Ruda Śląska, Zabrzańska 9 Zapisane miejsce" at bounding box center [563, 274] width 266 height 27
click at [604, 317] on li "Lotnisko Pytrzowice - Ożarowice, Wolności 90" at bounding box center [563, 317] width 266 height 17
type input "Lotnisko Pytrzowice - Ożarowice, Wolności 90"
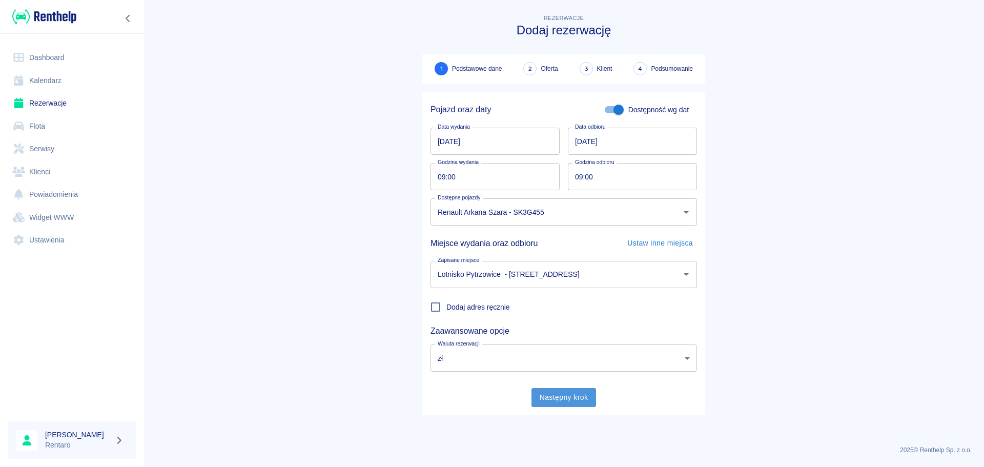
click at [563, 401] on button "Następny krok" at bounding box center [563, 397] width 65 height 19
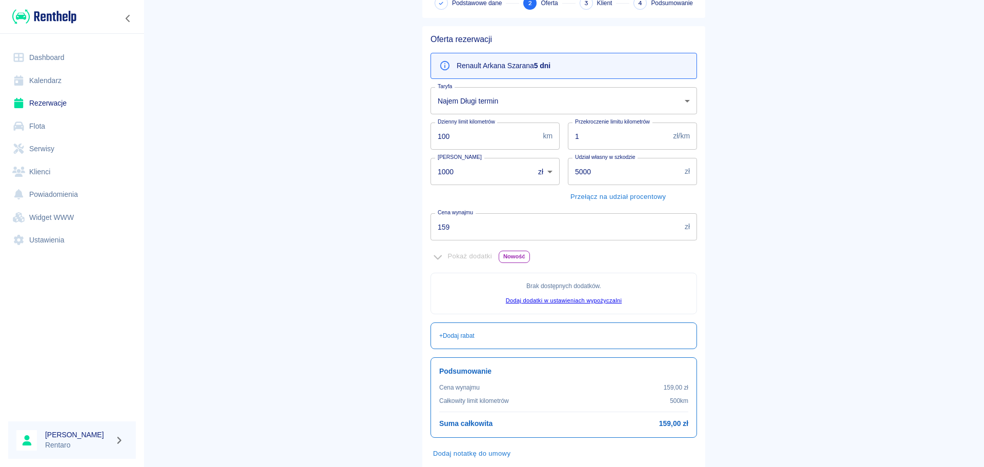
scroll to position [0, 0]
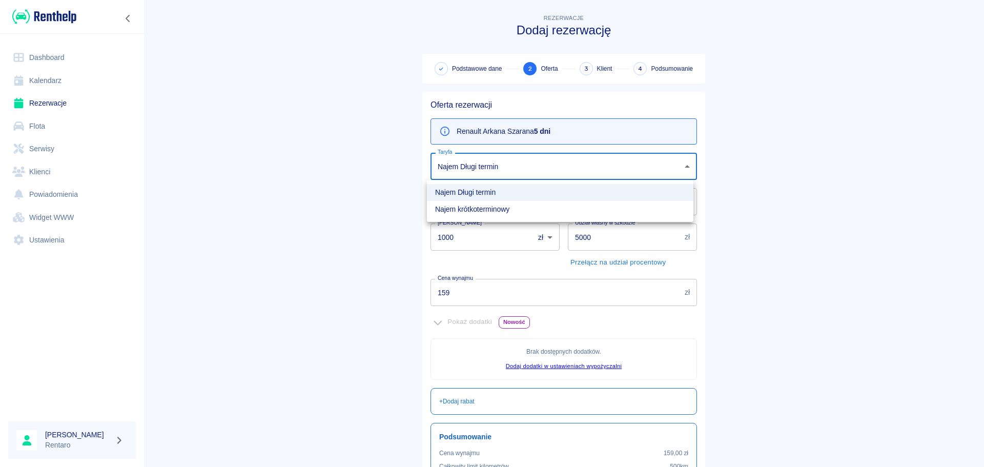
click at [526, 158] on body "Używamy plików Cookies, by zapewnić Ci najlepsze możliwe doświadczenie. Aby dow…" at bounding box center [492, 233] width 984 height 467
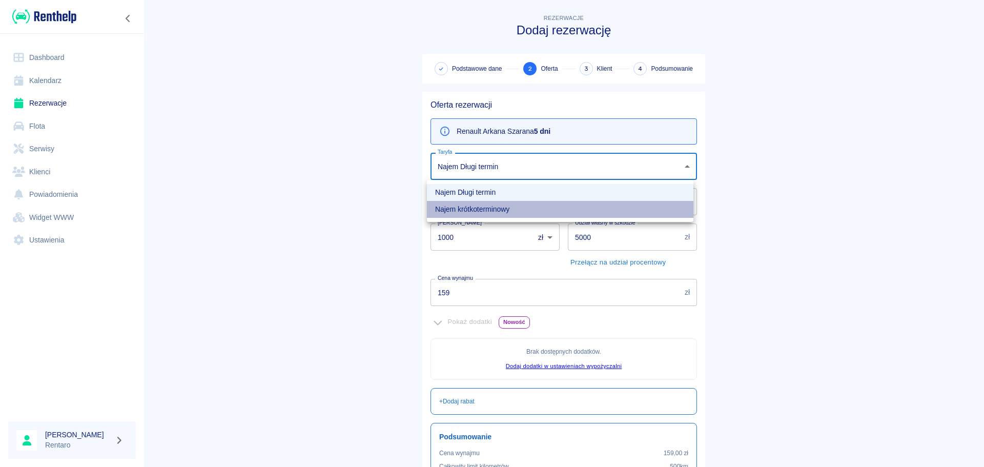
click at [506, 204] on li "Najem krótkoterminowy" at bounding box center [560, 209] width 266 height 17
type input "b630a6ef-9813-4bd7-9984-de10129eb9c2"
type input "300"
type input "795"
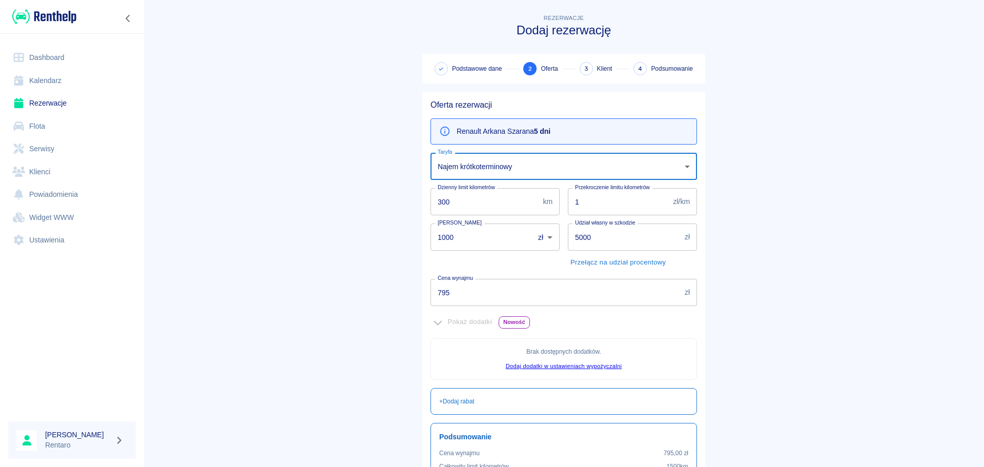
click at [568, 295] on input "795" at bounding box center [555, 292] width 250 height 27
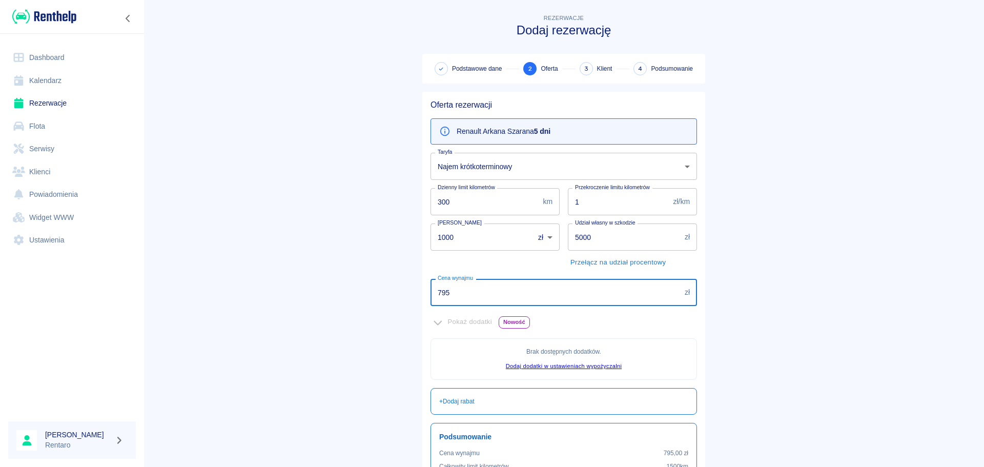
click at [568, 295] on input "795" at bounding box center [555, 292] width 250 height 27
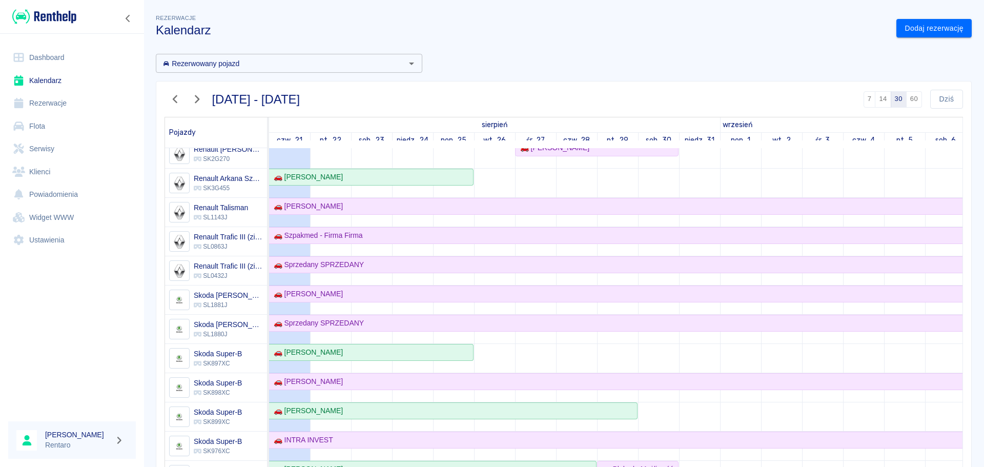
scroll to position [512, 0]
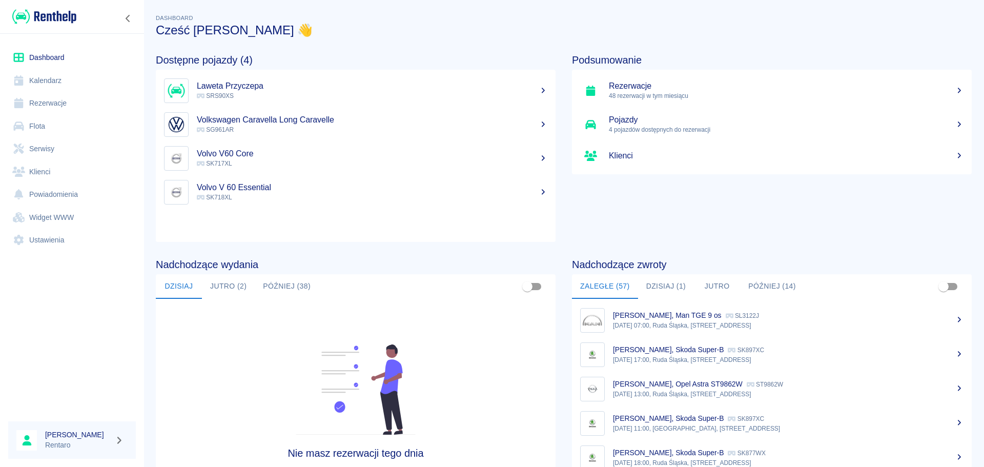
click at [84, 84] on link "Kalendarz" at bounding box center [72, 80] width 128 height 23
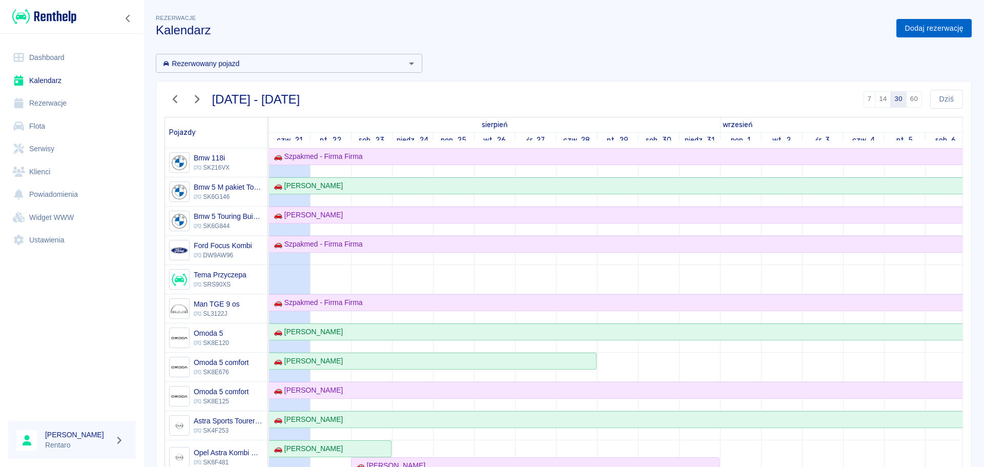
click at [909, 28] on link "Dodaj rezerwację" at bounding box center [933, 28] width 75 height 19
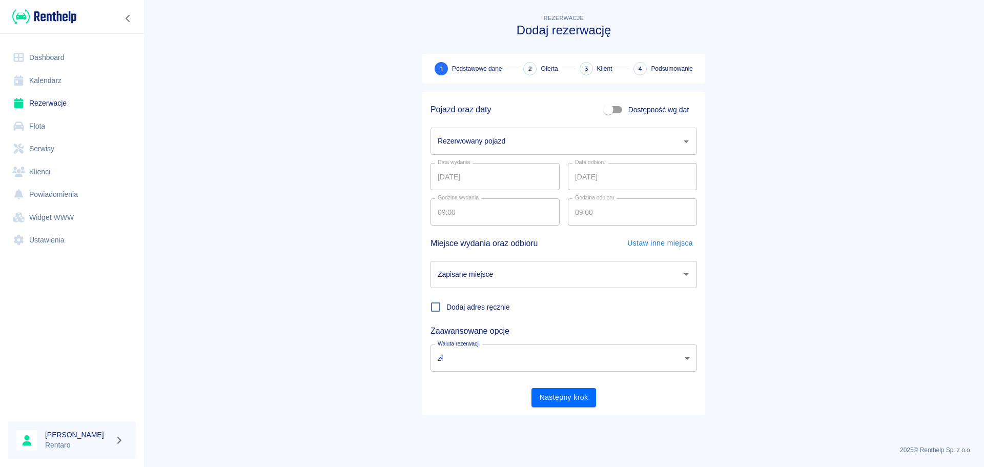
click at [635, 113] on span "Dostępność wg dat" at bounding box center [658, 110] width 60 height 11
click at [635, 113] on input "Dostępność wg dat" at bounding box center [608, 109] width 58 height 19
checkbox input "true"
click at [485, 140] on input "[DATE]" at bounding box center [494, 141] width 129 height 27
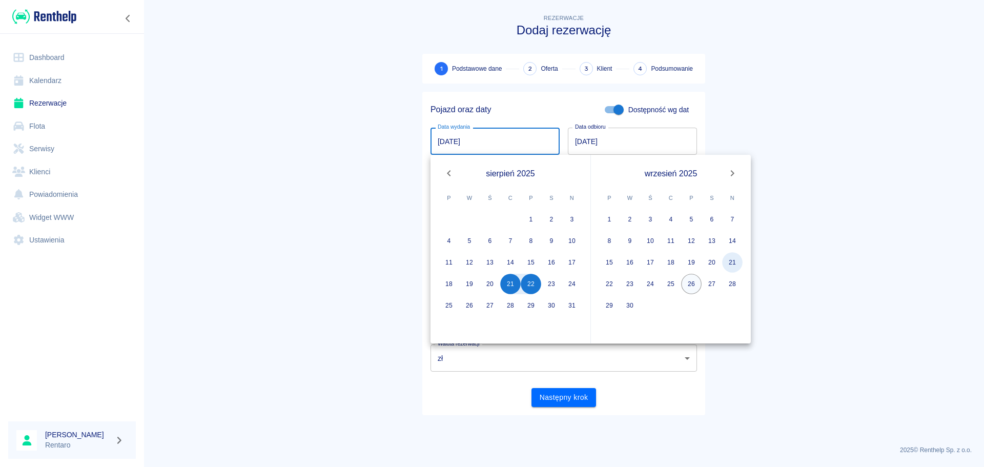
click at [726, 261] on button "21" at bounding box center [732, 262] width 20 height 20
type input "[DATE]"
type input "DD.MM.YYYY"
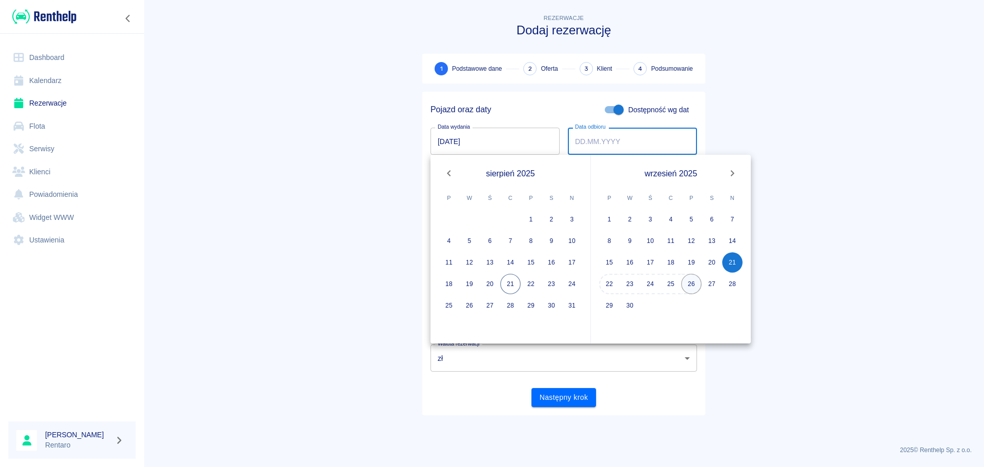
click at [695, 286] on button "26" at bounding box center [691, 284] width 20 height 20
type input "[DATE]"
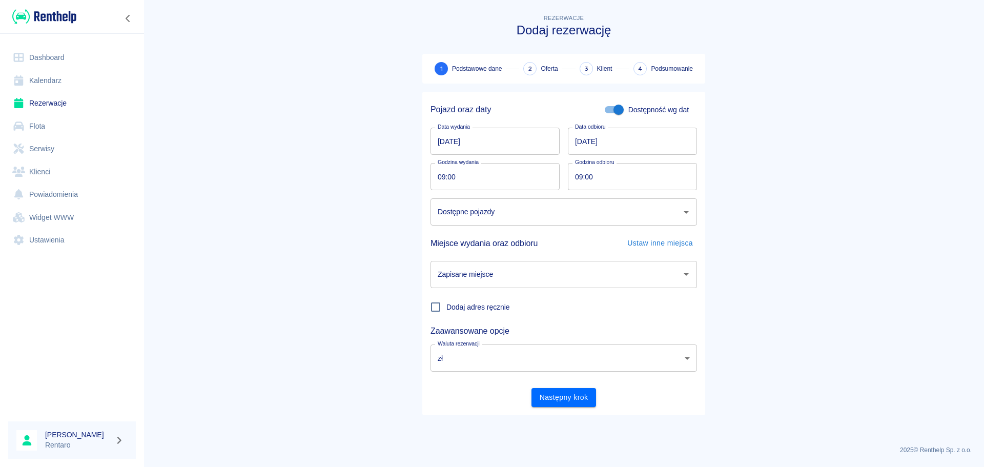
click at [503, 229] on div "Miejsce wydania oraz odbioru Ustaw inne miejsca" at bounding box center [559, 238] width 275 height 27
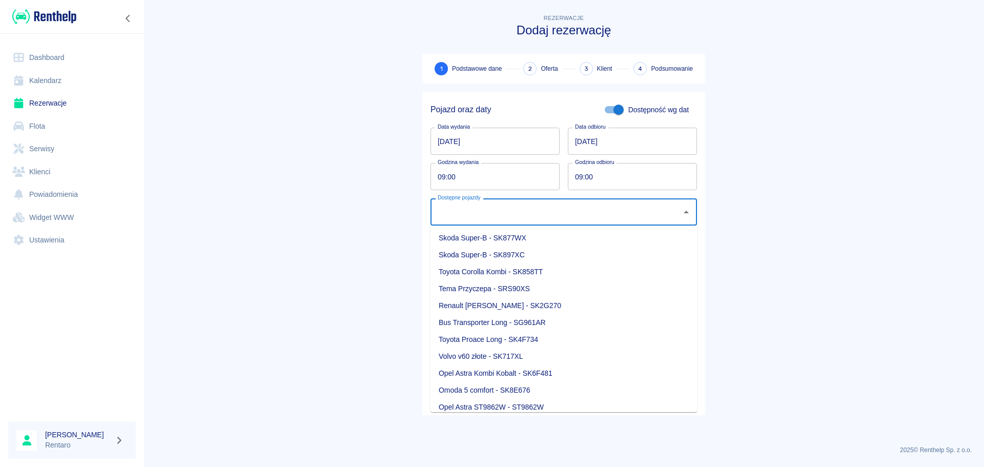
click at [511, 218] on input "Dostępne pojazdy" at bounding box center [556, 212] width 242 height 18
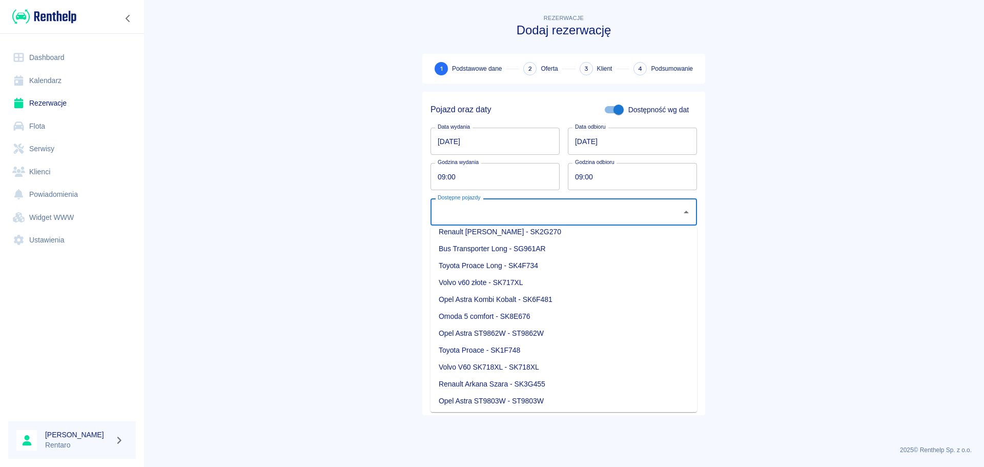
scroll to position [75, 0]
click at [534, 334] on li "Opel Astra ST9862W - ST9862W" at bounding box center [563, 331] width 266 height 17
type input "Opel Astra ST9862W - ST9862W"
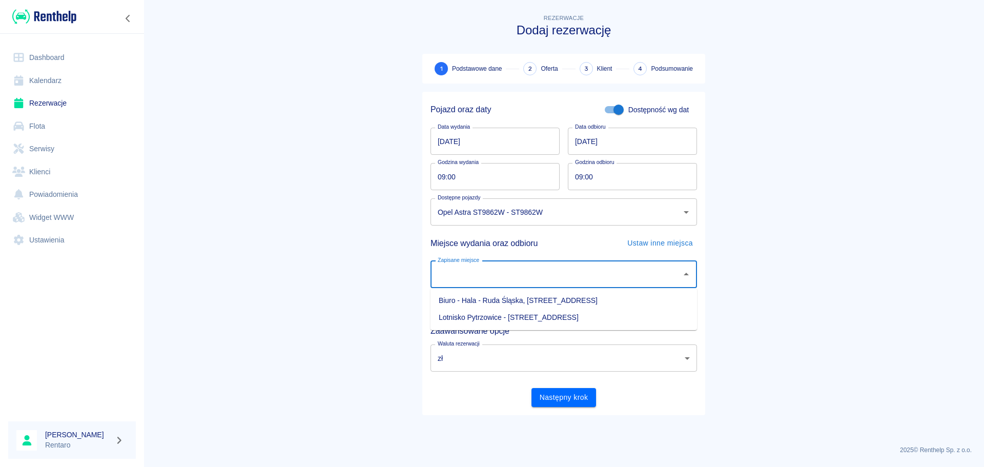
click at [506, 273] on input "Zapisane miejsce" at bounding box center [556, 274] width 242 height 18
drag, startPoint x: 520, startPoint y: 316, endPoint x: 530, endPoint y: 315, distance: 10.8
click at [520, 317] on li "Lotnisko Pytrzowice - [STREET_ADDRESS]" at bounding box center [563, 317] width 266 height 17
type input "Lotnisko Pytrzowice - [STREET_ADDRESS]"
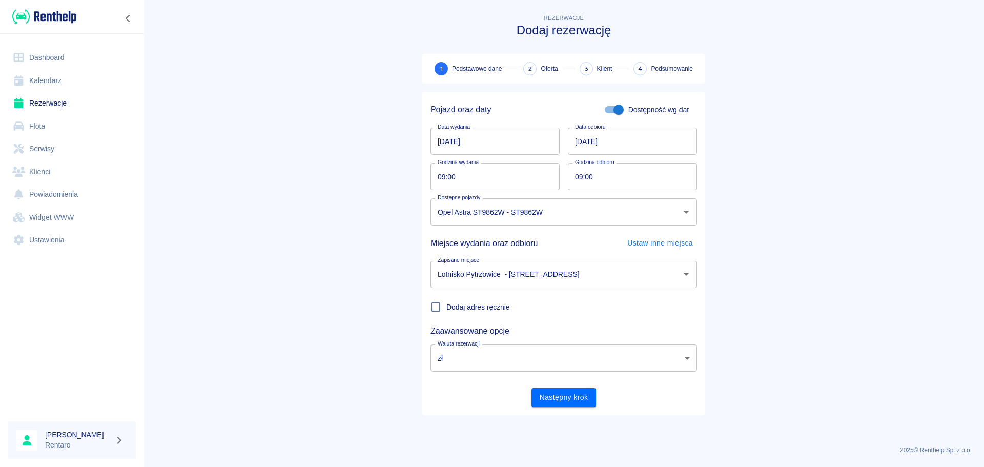
click at [598, 303] on div "Dodaj adres ręcznie" at bounding box center [559, 303] width 275 height 30
click at [558, 401] on button "Następny krok" at bounding box center [563, 397] width 65 height 19
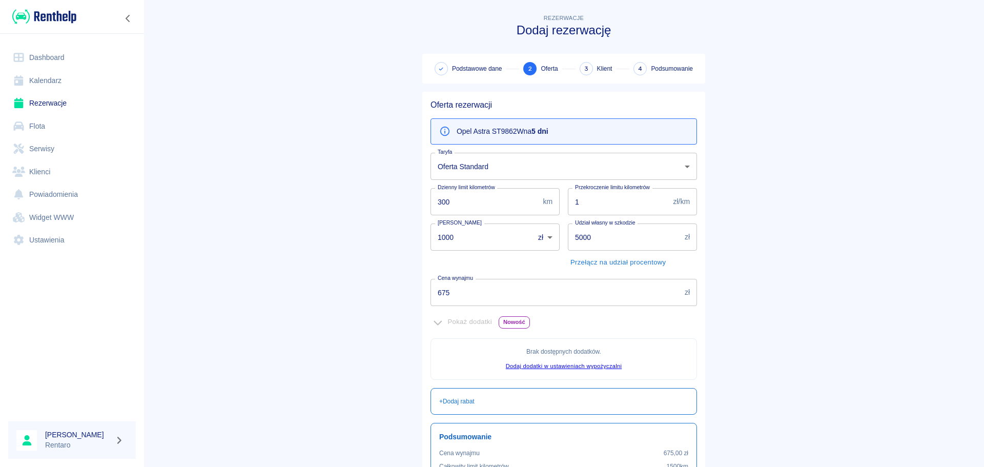
click at [482, 293] on input "675" at bounding box center [555, 292] width 250 height 27
type input "600"
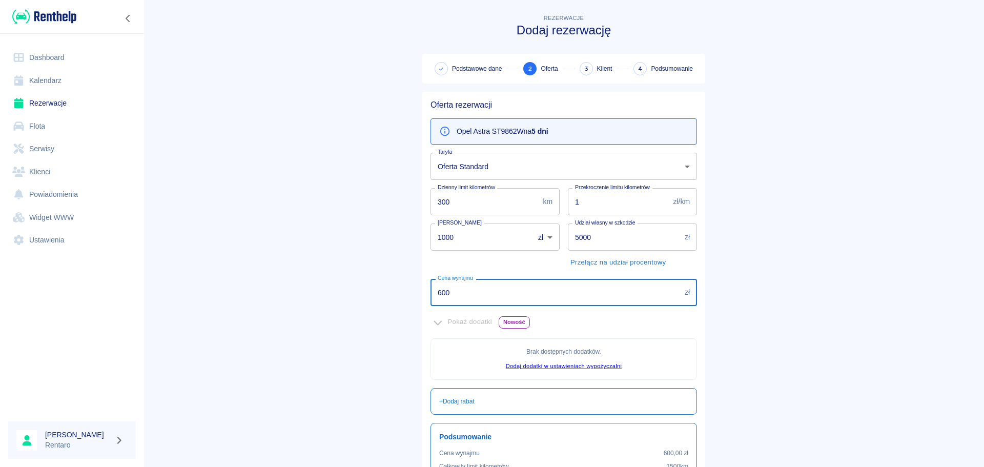
click at [869, 223] on main "Rezerwacje Dodaj rezerwację Podstawowe dane 2 Oferta 3 Klient 4 Podsumowanie Of…" at bounding box center [563, 287] width 840 height 550
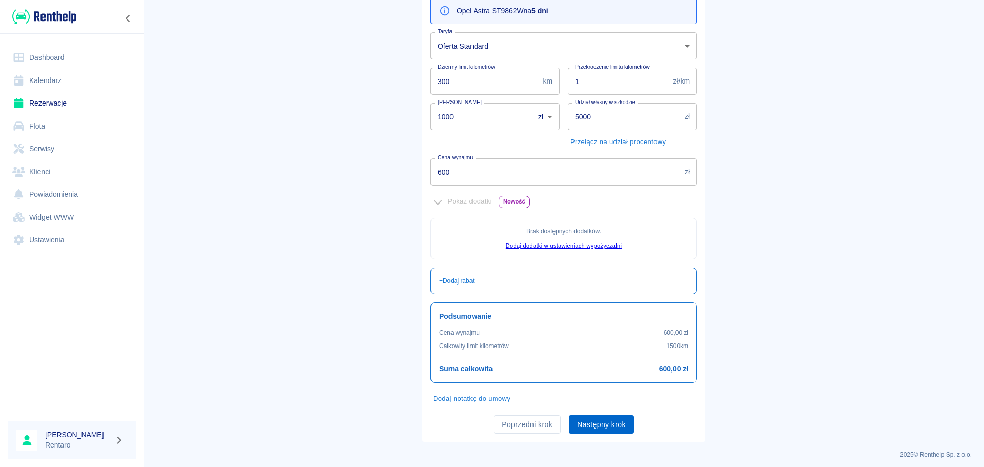
scroll to position [125, 0]
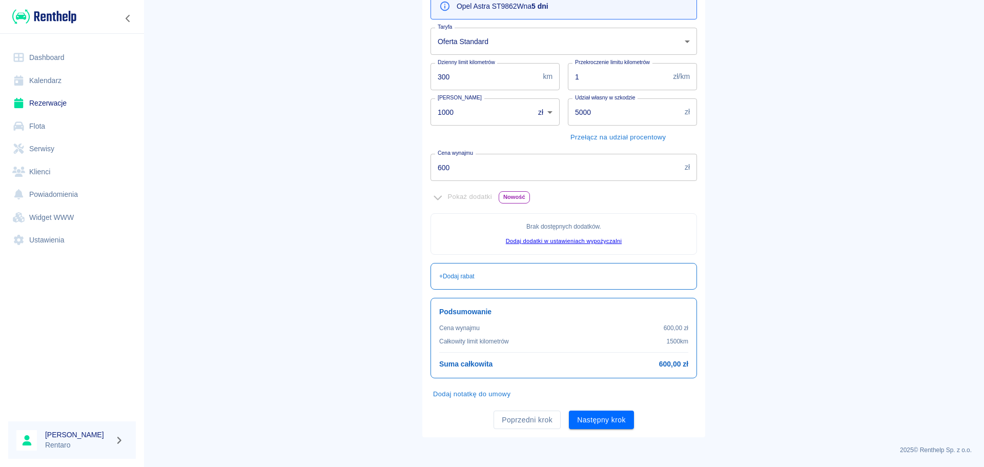
click at [611, 421] on button "Następny krok" at bounding box center [601, 419] width 65 height 19
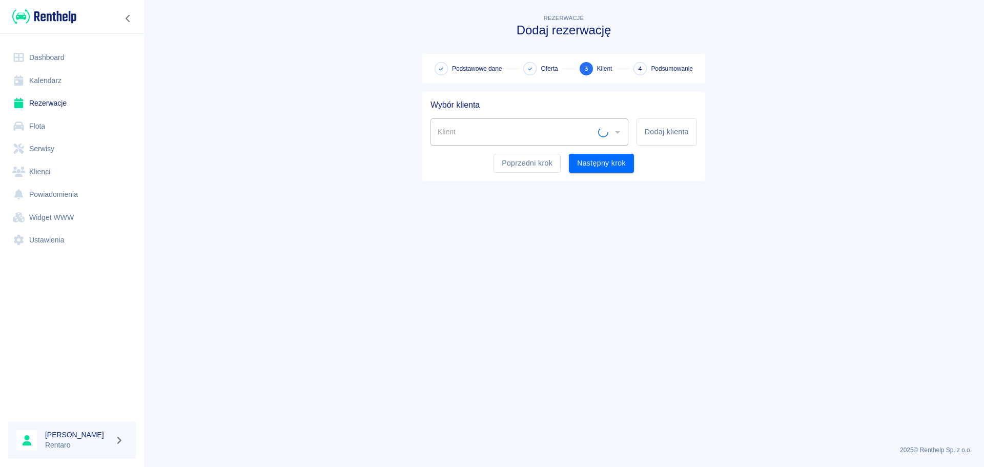
scroll to position [0, 0]
click at [489, 139] on input "Klient" at bounding box center [521, 132] width 173 height 18
click at [493, 135] on input "Klient" at bounding box center [521, 132] width 173 height 18
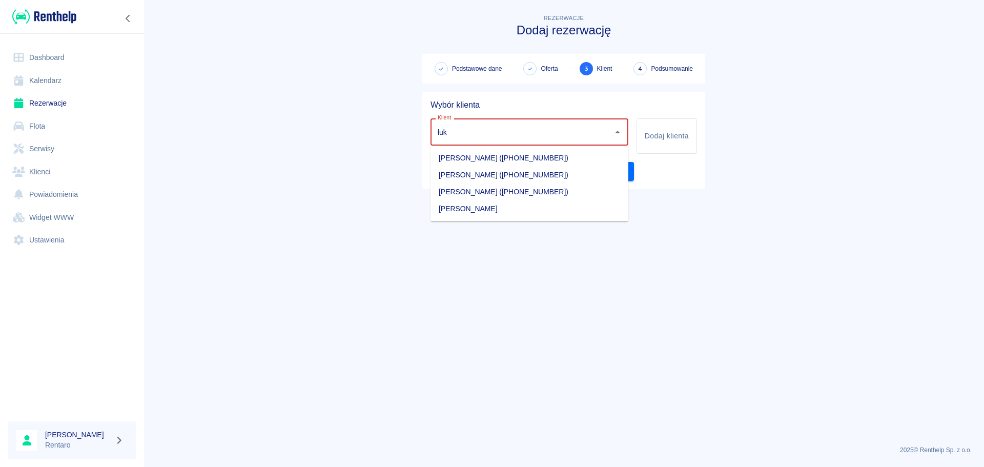
click at [515, 190] on li "Łukasz Wieczorek (+447727216545)" at bounding box center [529, 191] width 198 height 17
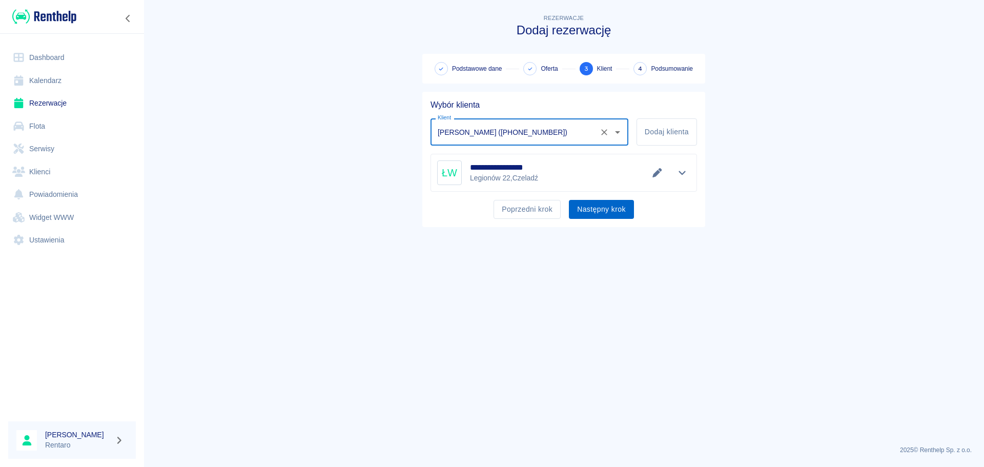
type input "Łukasz Wieczorek (+447727216545)"
click at [617, 203] on button "Następny krok" at bounding box center [601, 209] width 65 height 19
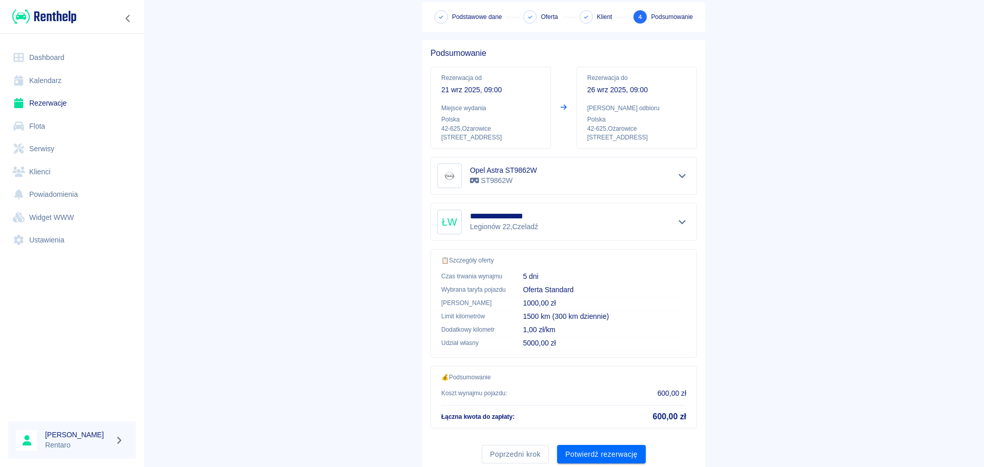
scroll to position [86, 0]
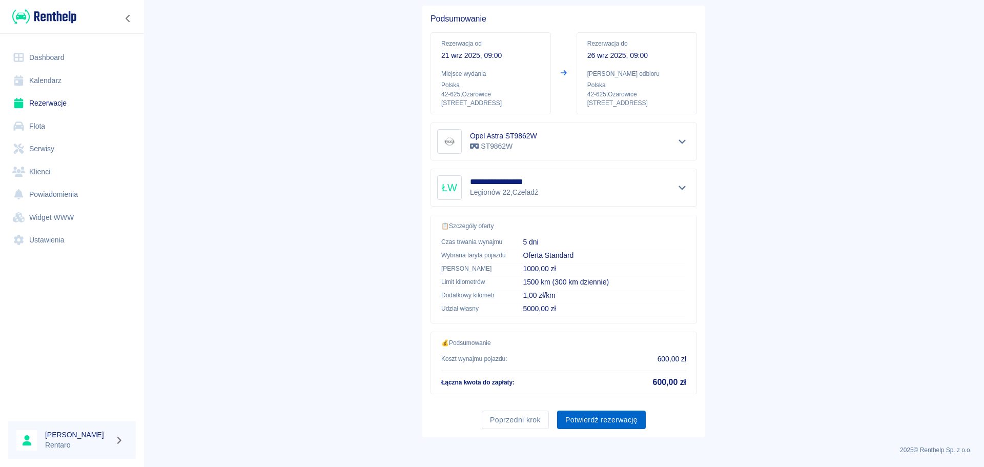
click at [605, 423] on button "Potwierdź rezerwację" at bounding box center [601, 419] width 89 height 19
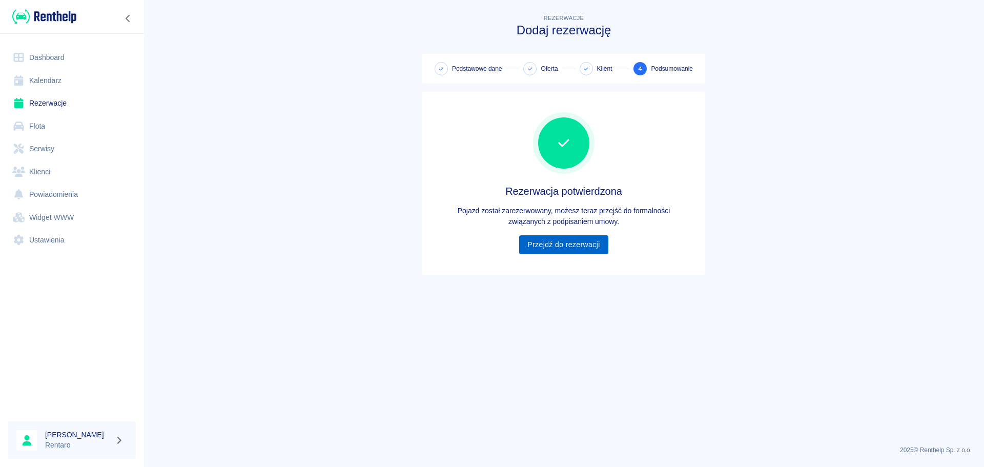
click at [571, 255] on div "Rezerwacja potwierdzona Pojazd został zarezerwowany, możesz teraz przejść do fo…" at bounding box center [563, 183] width 266 height 167
click at [571, 252] on link "Przejdź do rezerwacji" at bounding box center [563, 244] width 89 height 19
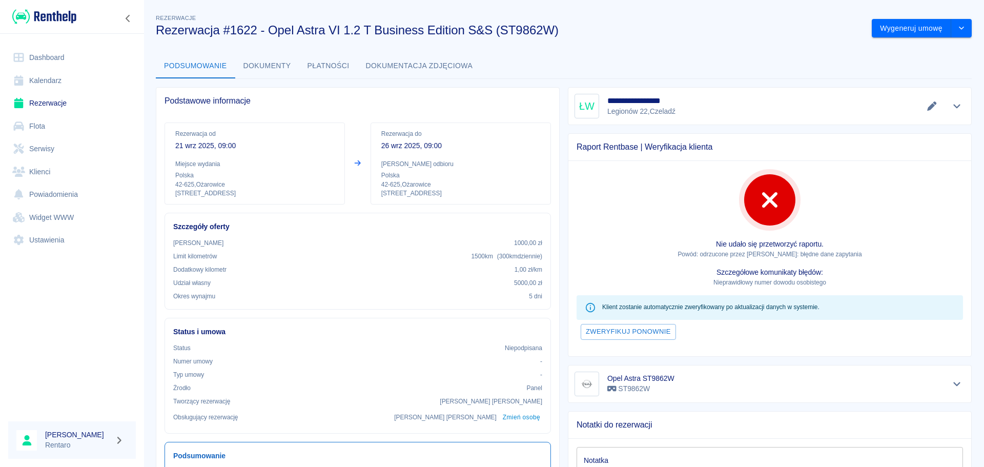
drag, startPoint x: 52, startPoint y: 89, endPoint x: 54, endPoint y: 77, distance: 11.6
click at [52, 88] on link "Kalendarz" at bounding box center [72, 80] width 128 height 23
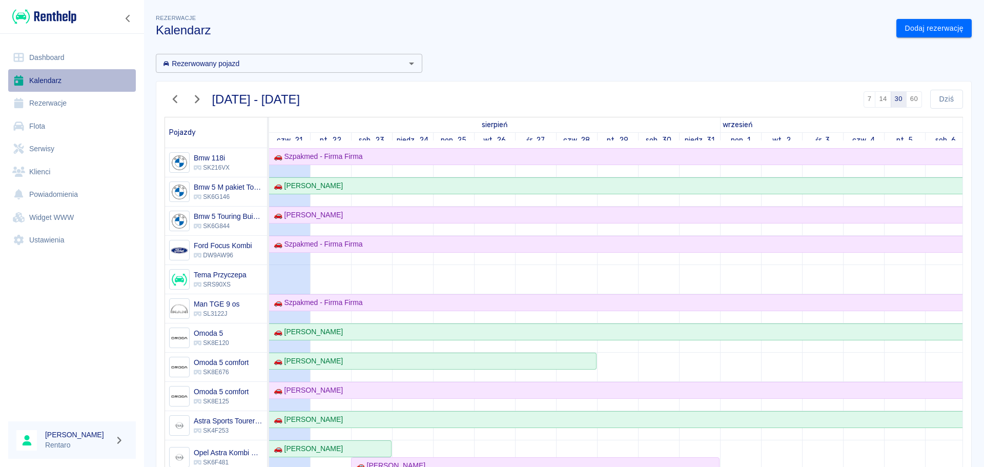
click at [55, 79] on link "Kalendarz" at bounding box center [72, 80] width 128 height 23
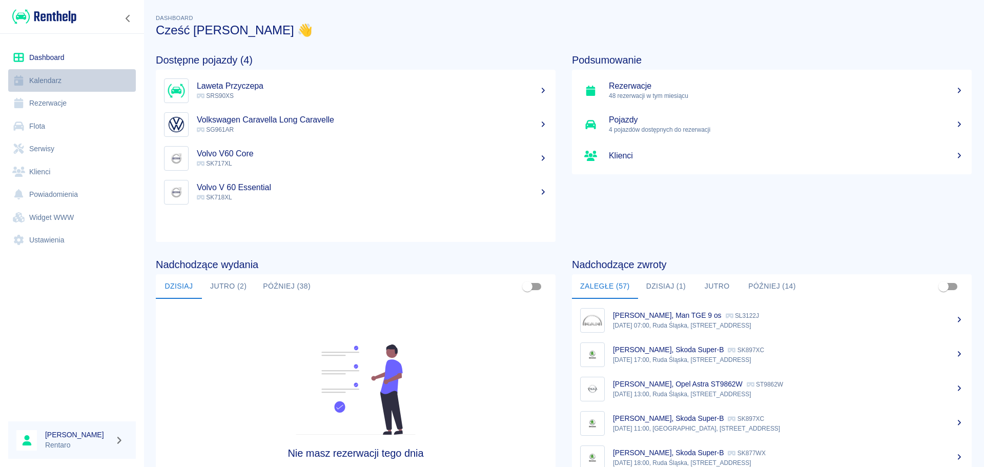
click at [56, 85] on link "Kalendarz" at bounding box center [72, 80] width 128 height 23
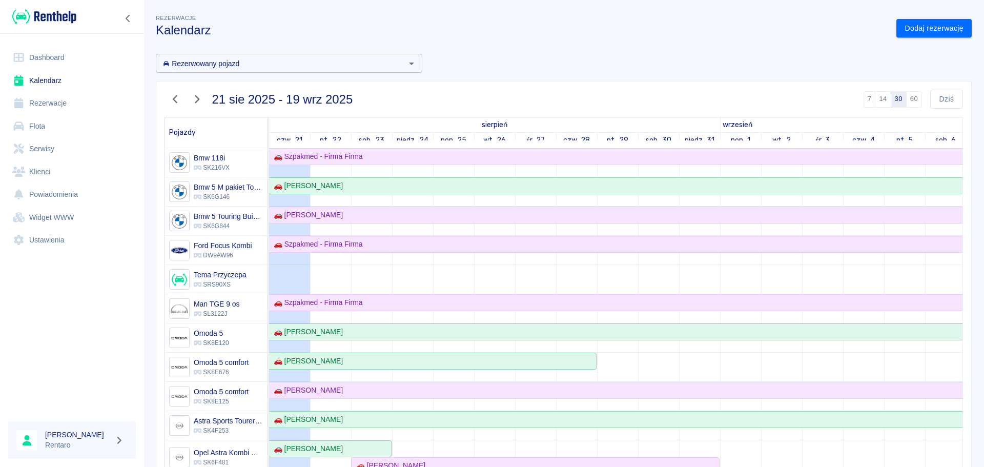
scroll to position [154, 0]
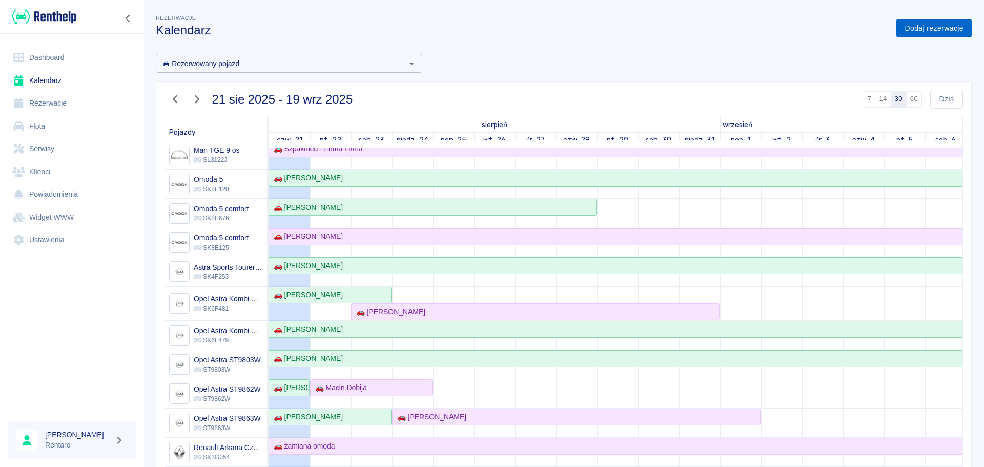
click at [922, 19] on link "Dodaj rezerwację" at bounding box center [933, 28] width 75 height 19
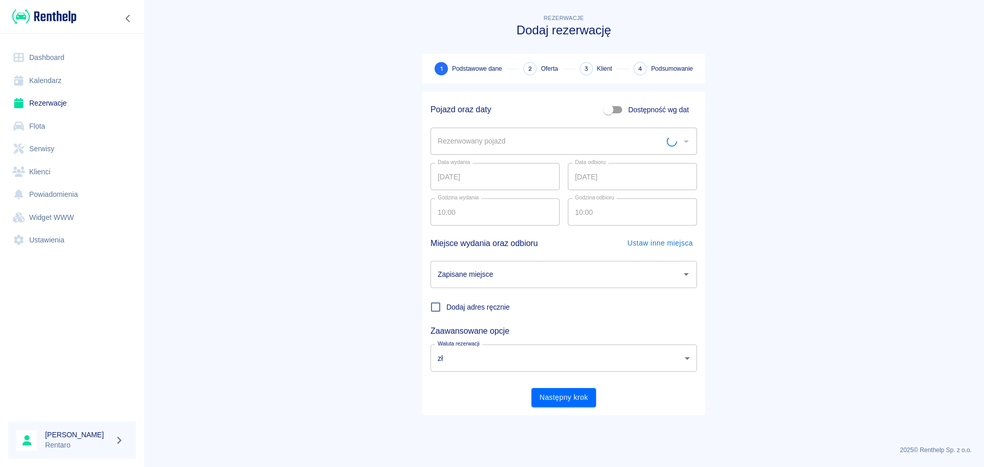
click at [640, 117] on label "Dostępność wg dat" at bounding box center [644, 109] width 90 height 19
click at [637, 117] on input "Dostępność wg dat" at bounding box center [608, 109] width 58 height 19
click at [643, 109] on span "Dostępność wg dat" at bounding box center [658, 110] width 60 height 11
click at [643, 109] on input "Dostępność wg dat" at bounding box center [618, 109] width 58 height 19
click at [643, 109] on span "Dostępność wg dat" at bounding box center [658, 110] width 60 height 11
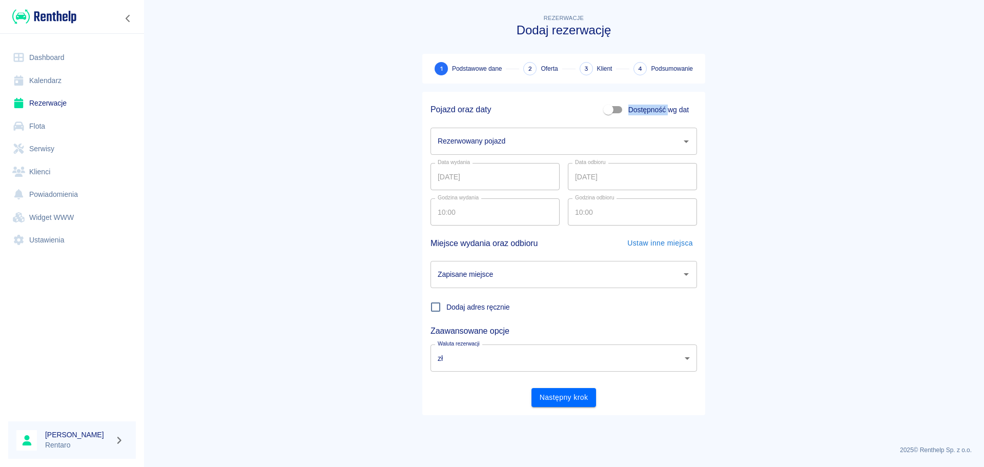
click at [637, 109] on input "Dostępność wg dat" at bounding box center [608, 109] width 58 height 19
checkbox input "true"
click at [496, 141] on input "[DATE]" at bounding box center [494, 141] width 129 height 27
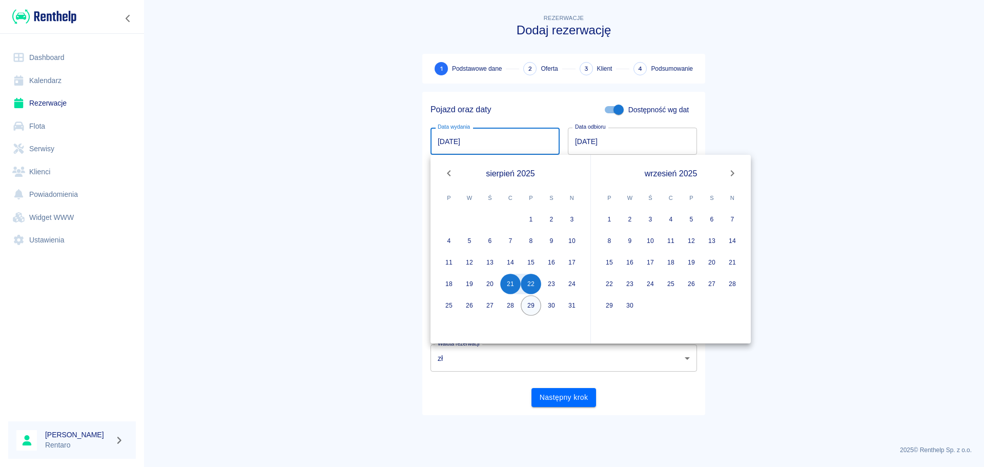
click at [528, 307] on button "29" at bounding box center [531, 305] width 20 height 20
type input "[DATE]"
type input "DD.MM.YYYY"
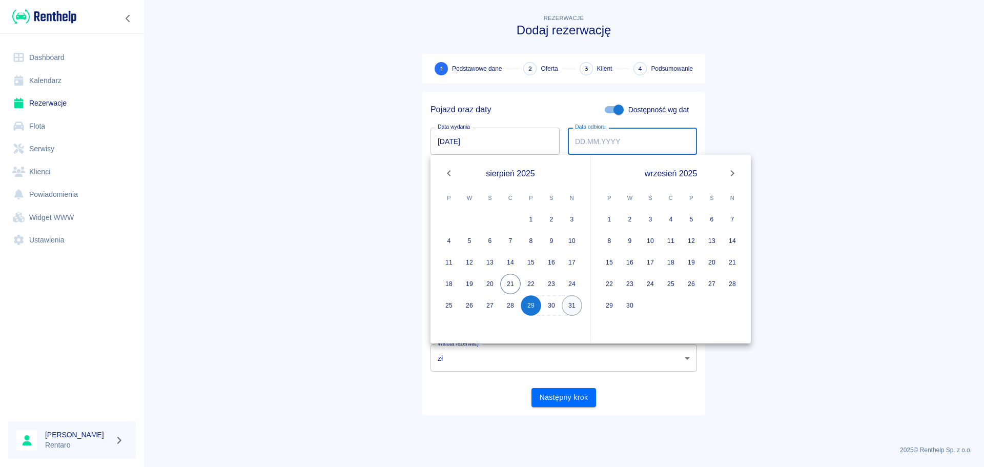
click at [577, 300] on button "31" at bounding box center [572, 305] width 20 height 20
type input "[DATE]"
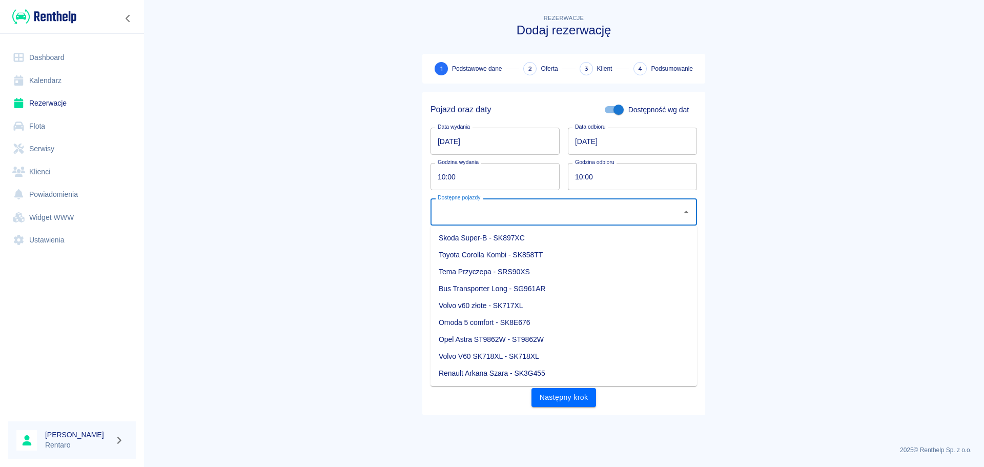
click at [482, 210] on input "Dostępne pojazdy" at bounding box center [556, 212] width 242 height 18
